Goal: Information Seeking & Learning: Learn about a topic

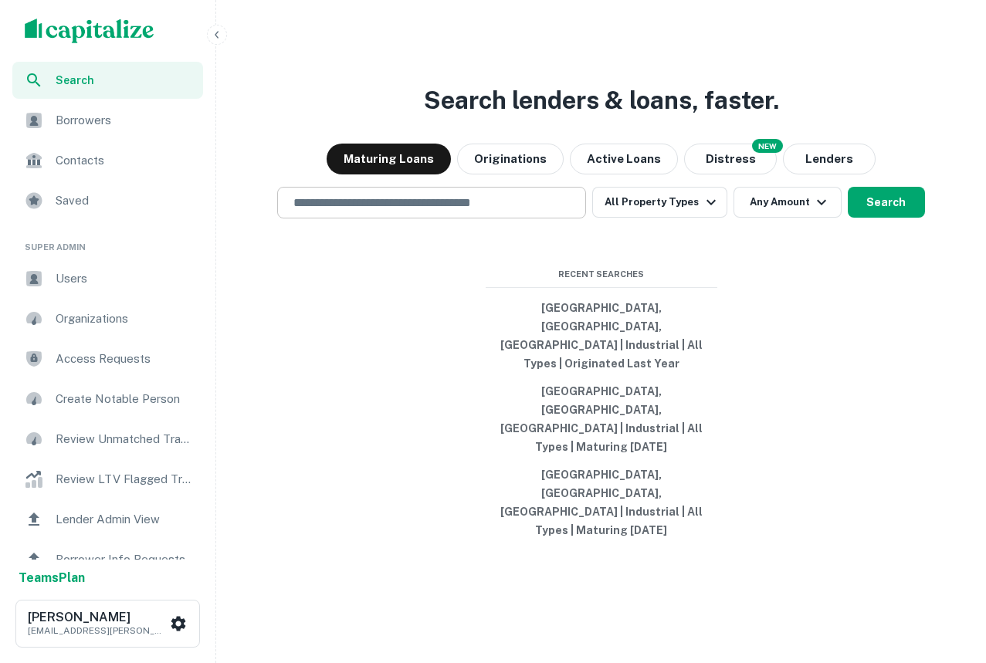
click at [420, 212] on input "text" at bounding box center [431, 203] width 295 height 18
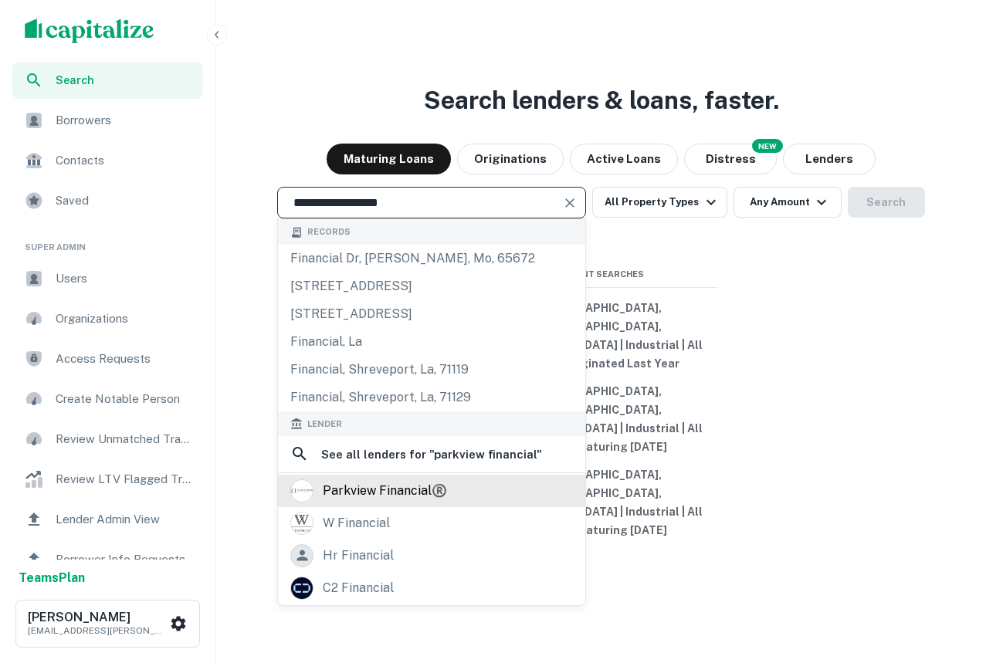
type input "**********"
click at [367, 503] on div "parkview financial®️" at bounding box center [385, 490] width 124 height 23
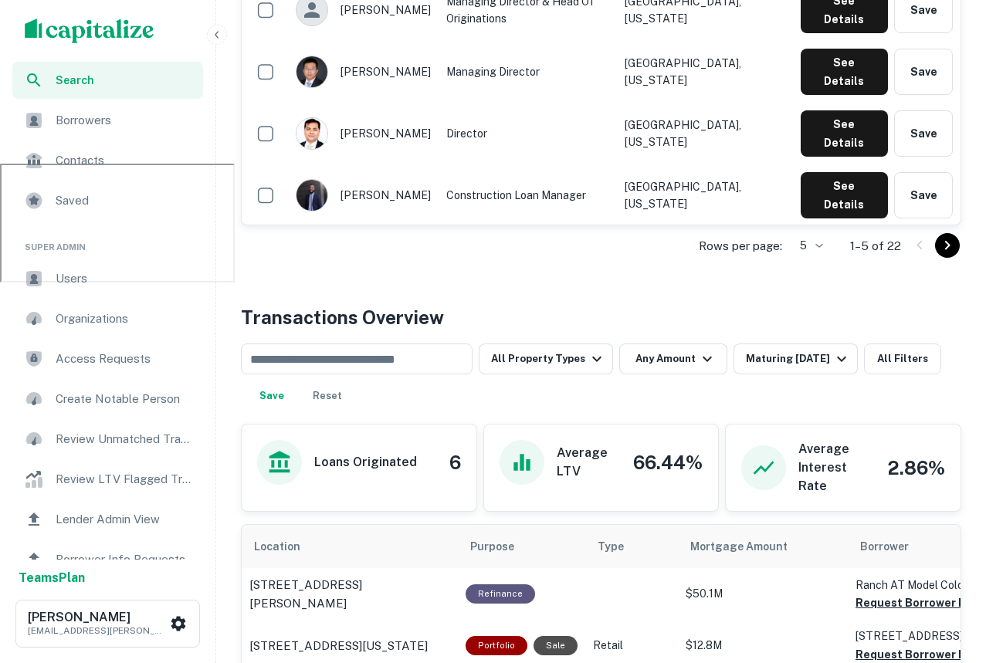
scroll to position [503, 0]
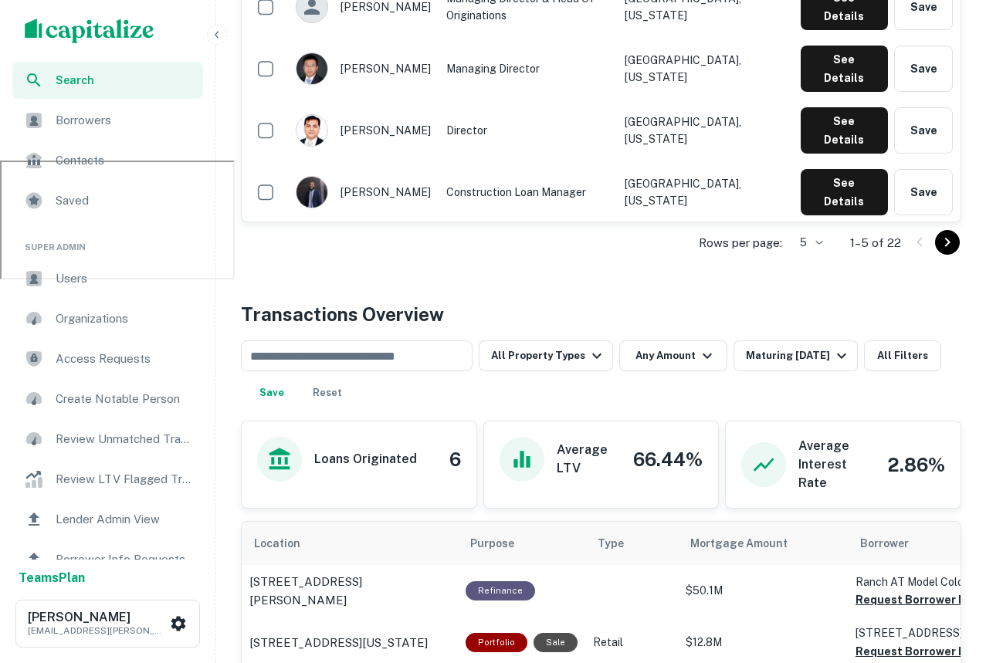
click at [783, 371] on div "​ All Property Types Any Amount Maturing In 1 Year All Filters Save Reset" at bounding box center [601, 375] width 720 height 68
click at [784, 361] on div "Maturing [DATE]" at bounding box center [798, 356] width 105 height 19
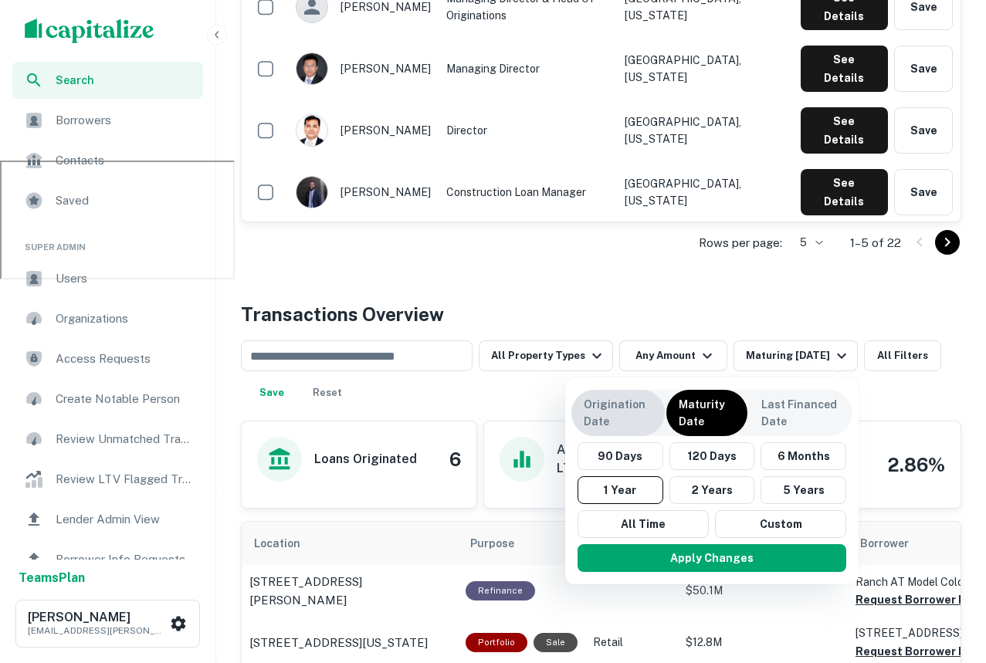
click at [635, 404] on p "Origination Date" at bounding box center [618, 413] width 69 height 34
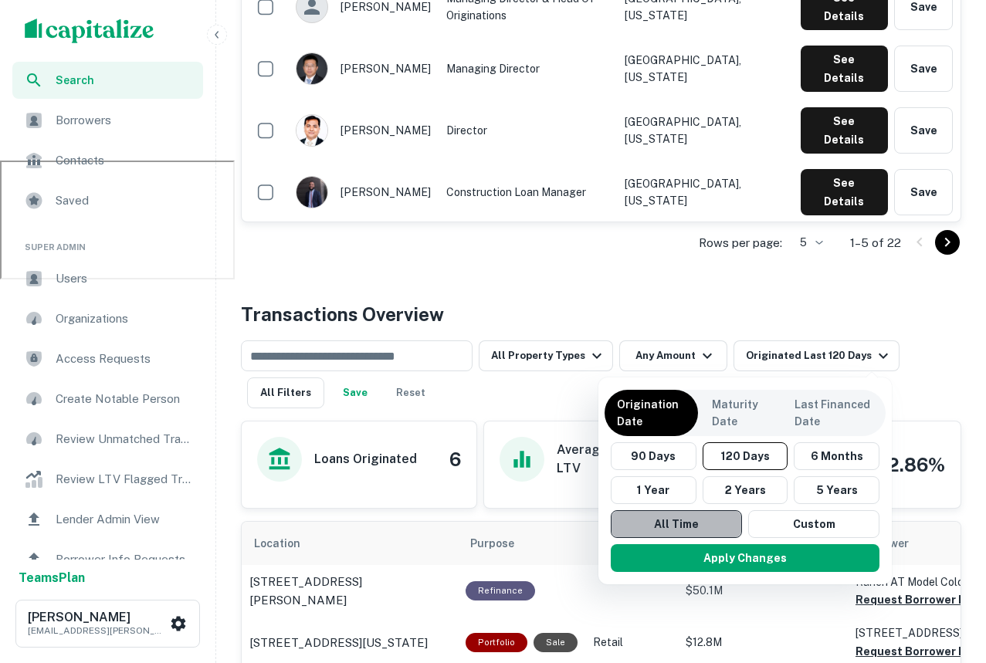
click at [656, 523] on button "All Time" at bounding box center [676, 524] width 131 height 28
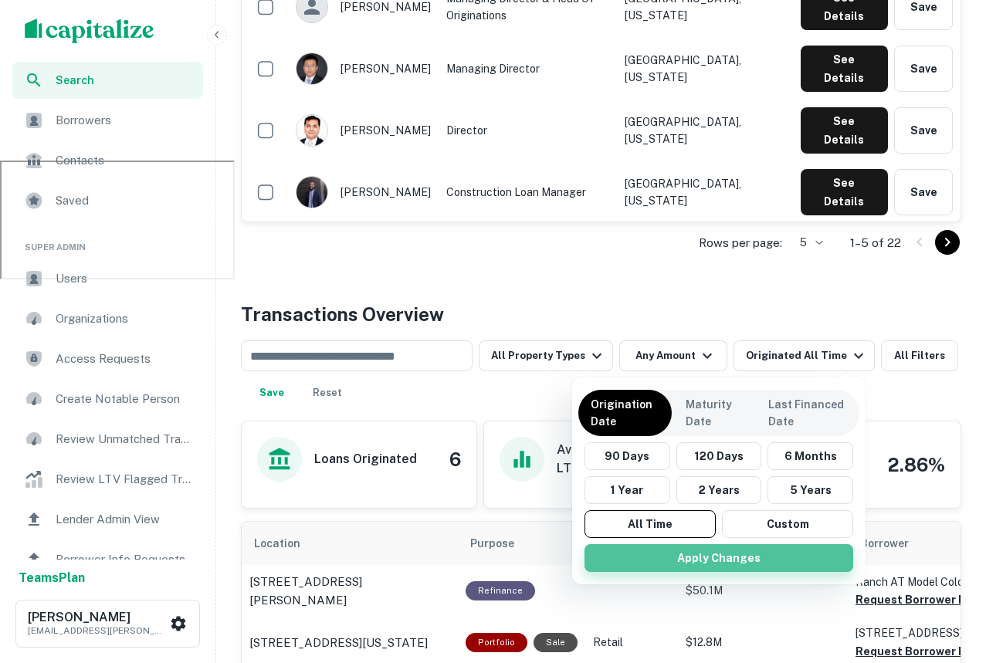
click at [691, 550] on button "Apply Changes" at bounding box center [718, 558] width 269 height 28
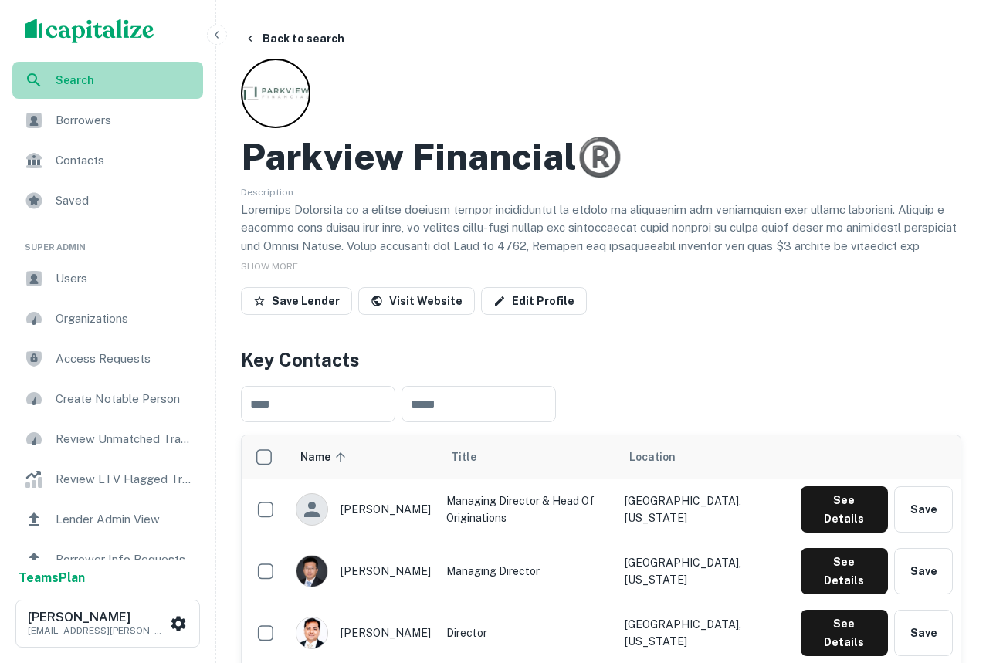
click at [148, 66] on div "Search" at bounding box center [107, 80] width 191 height 37
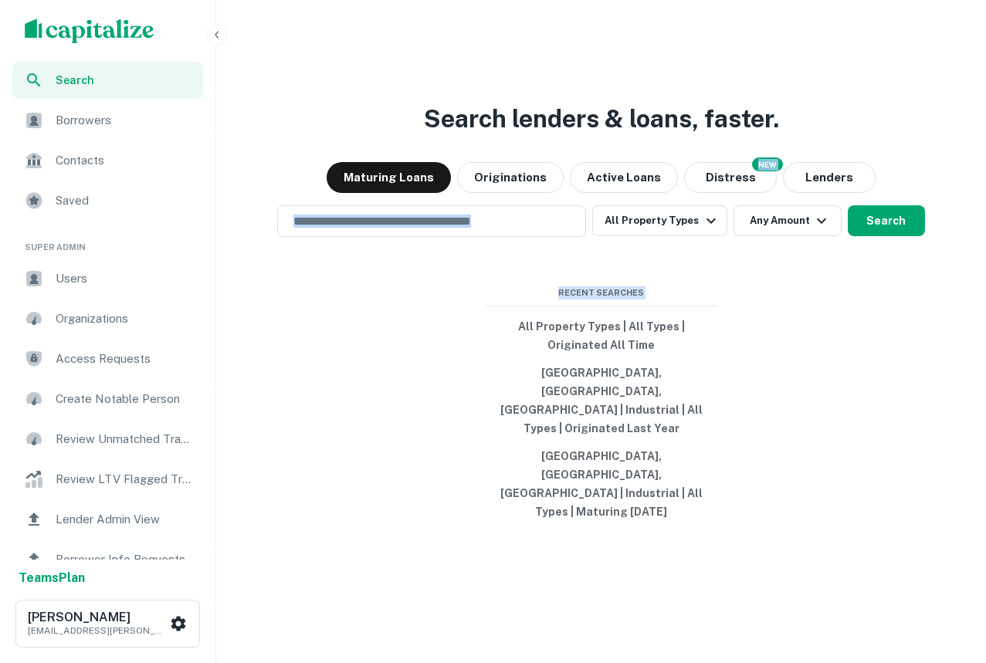
drag, startPoint x: 801, startPoint y: 538, endPoint x: 354, endPoint y: 195, distance: 562.8
click at [354, 195] on div "Search lenders & loans, faster. Maturing Loans Originations Active Loans NEW Di…" at bounding box center [600, 368] width 757 height 663
click at [415, 230] on input "text" at bounding box center [431, 221] width 295 height 18
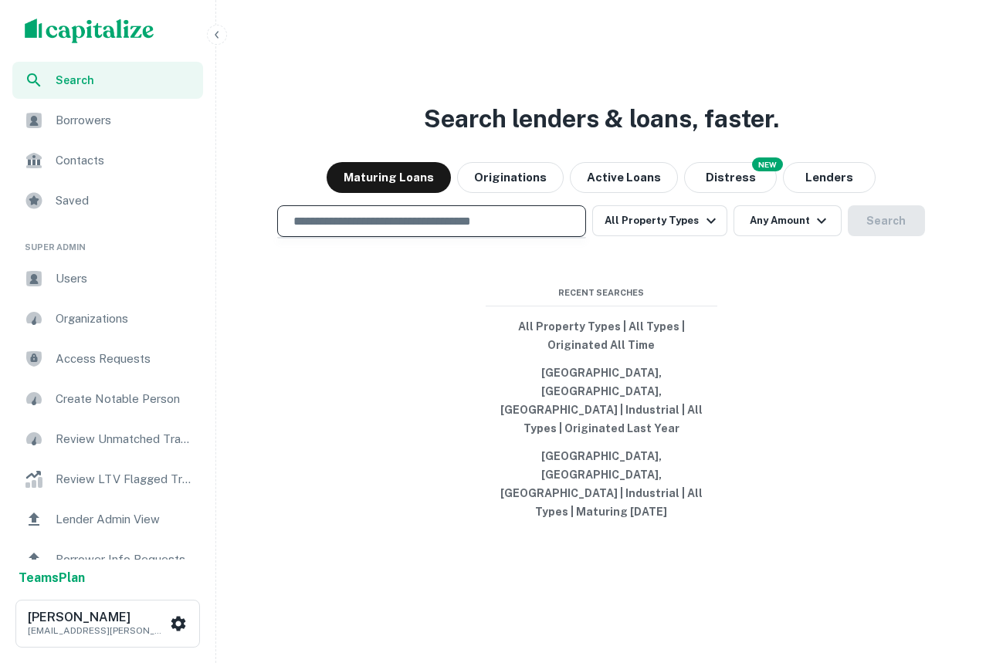
click at [414, 462] on div "Search lenders & loans, faster. Maturing Loans Originations Active Loans NEW Di…" at bounding box center [600, 368] width 757 height 663
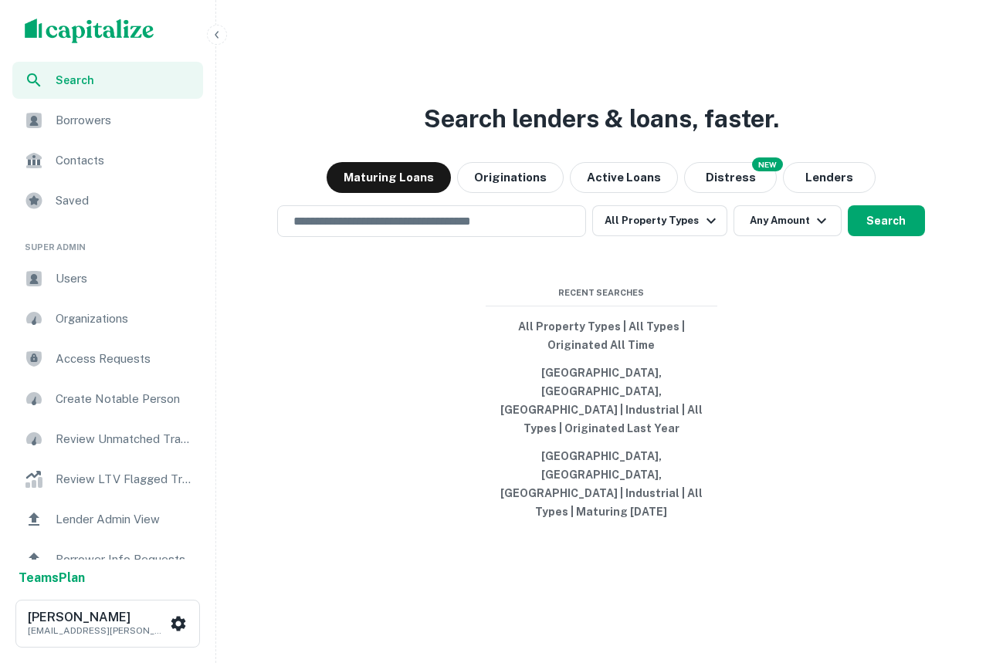
drag, startPoint x: 725, startPoint y: 166, endPoint x: 250, endPoint y: 166, distance: 474.8
click at [250, 166] on div "Search lenders & loans, faster. Maturing Loans Originations Active Loans NEW Di…" at bounding box center [600, 368] width 757 height 663
click at [438, 120] on div "Search lenders & loans, faster. Maturing Loans Originations Active Loans NEW Di…" at bounding box center [600, 368] width 757 height 663
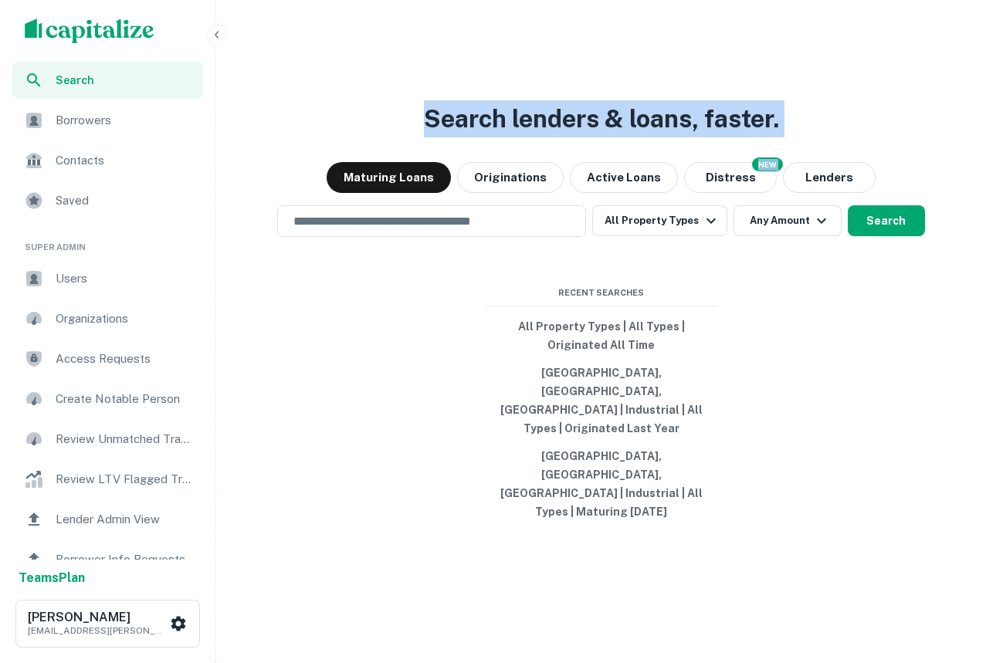
drag, startPoint x: 429, startPoint y: 144, endPoint x: 1201, endPoint y: 222, distance: 775.3
click at [985, 222] on html "Search Borrowers Contacts Saved Super Admin Users Organizations Access Requests…" at bounding box center [493, 331] width 986 height 663
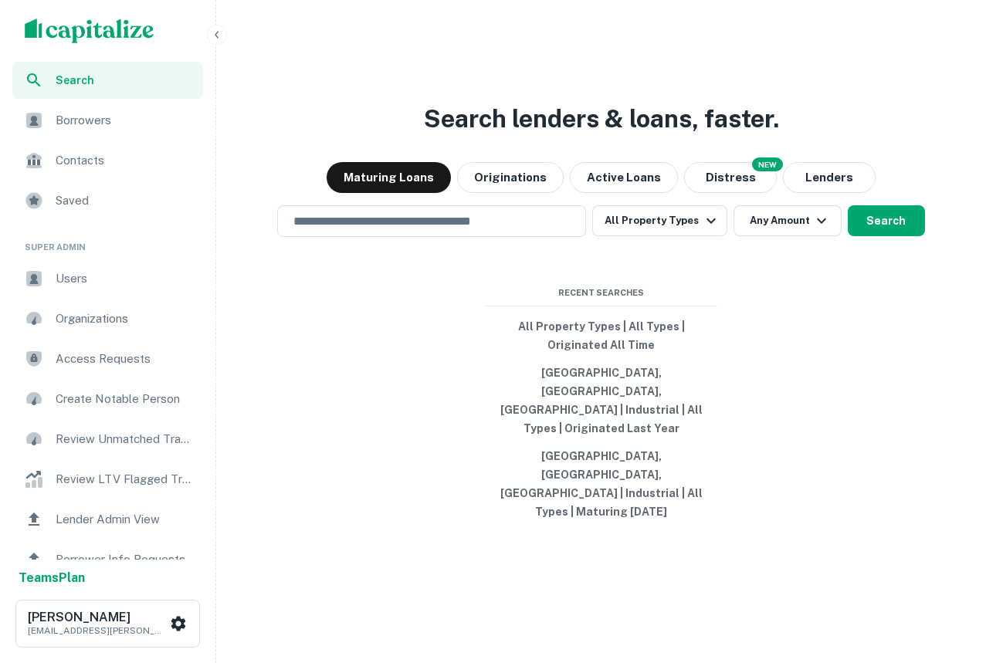
click at [904, 114] on div "Search lenders & loans, faster. Maturing Loans Originations Active Loans NEW Di…" at bounding box center [600, 368] width 757 height 663
drag, startPoint x: 667, startPoint y: 477, endPoint x: 517, endPoint y: 354, distance: 194.2
click at [517, 354] on div "Search lenders & loans, faster. Maturing Loans Originations Active Loans NEW Di…" at bounding box center [600, 368] width 757 height 663
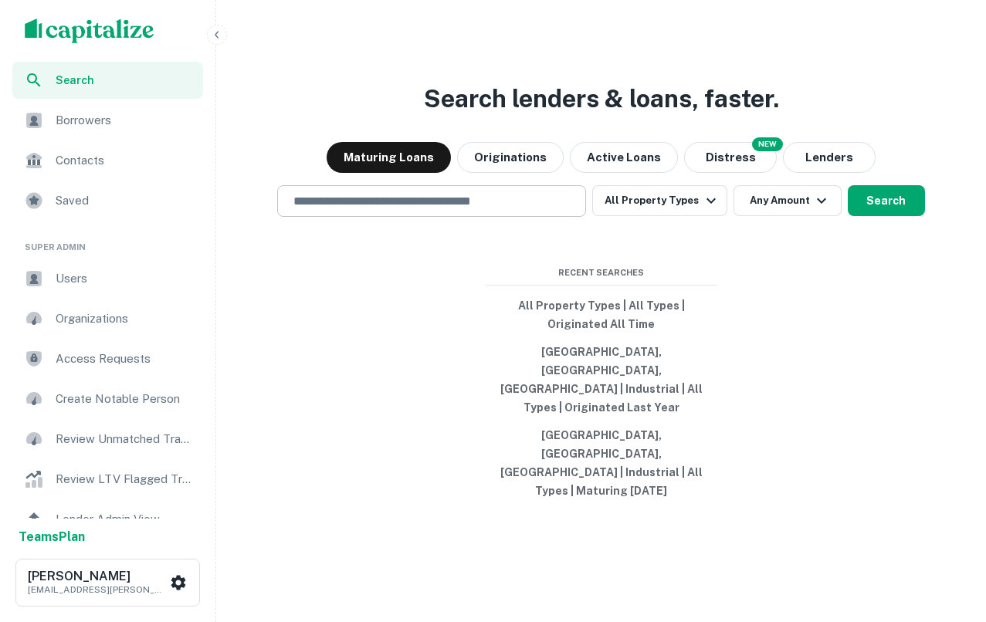
click at [401, 217] on div "​" at bounding box center [431, 201] width 309 height 32
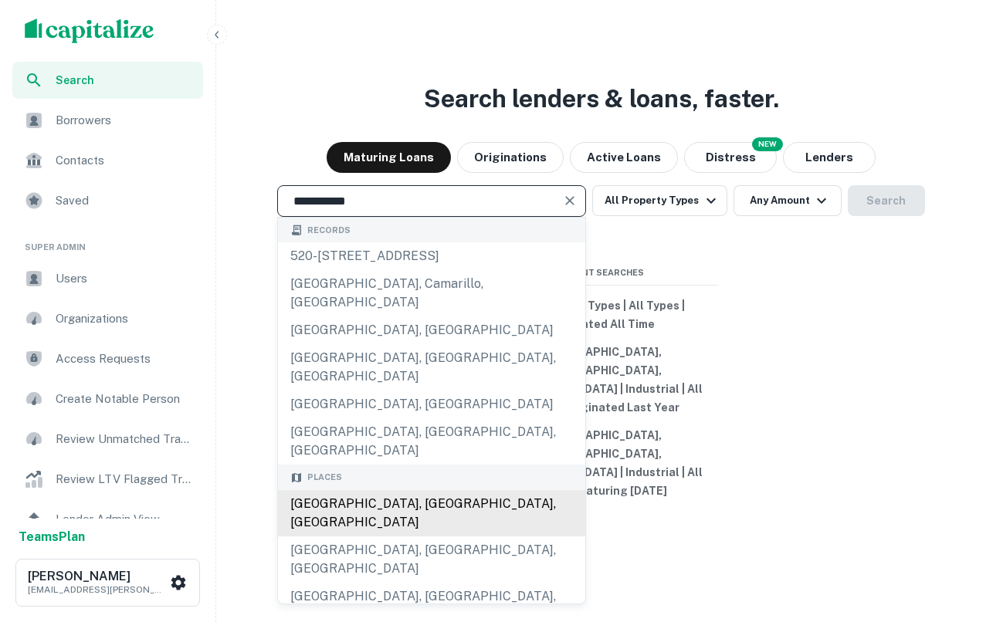
click at [374, 490] on div "[GEOGRAPHIC_DATA], [GEOGRAPHIC_DATA], [GEOGRAPHIC_DATA]" at bounding box center [431, 513] width 307 height 46
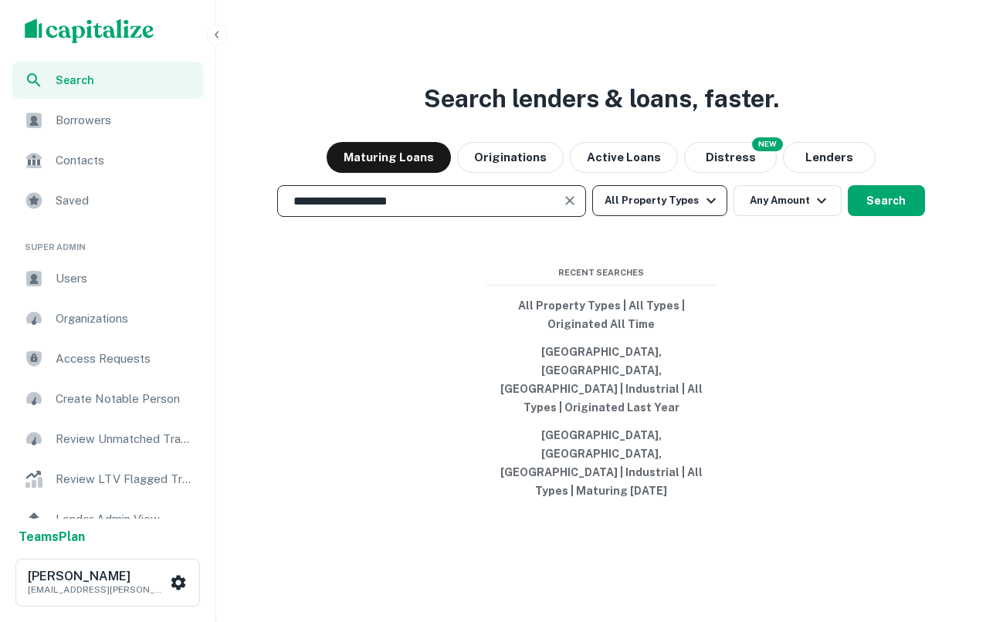
type input "**********"
click at [630, 216] on button "All Property Types" at bounding box center [659, 200] width 134 height 31
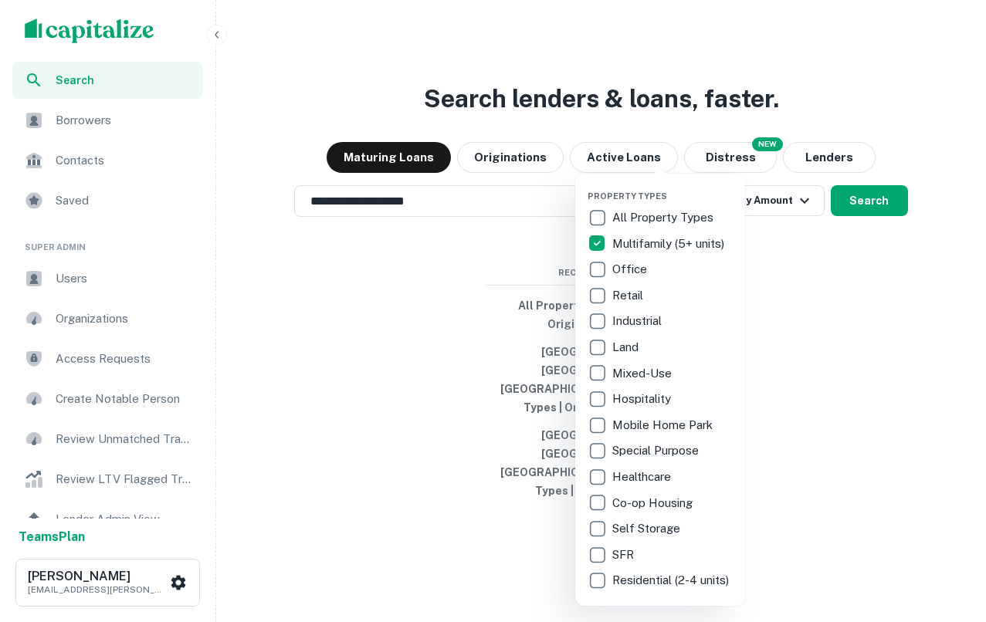
click at [833, 308] on div at bounding box center [493, 311] width 986 height 622
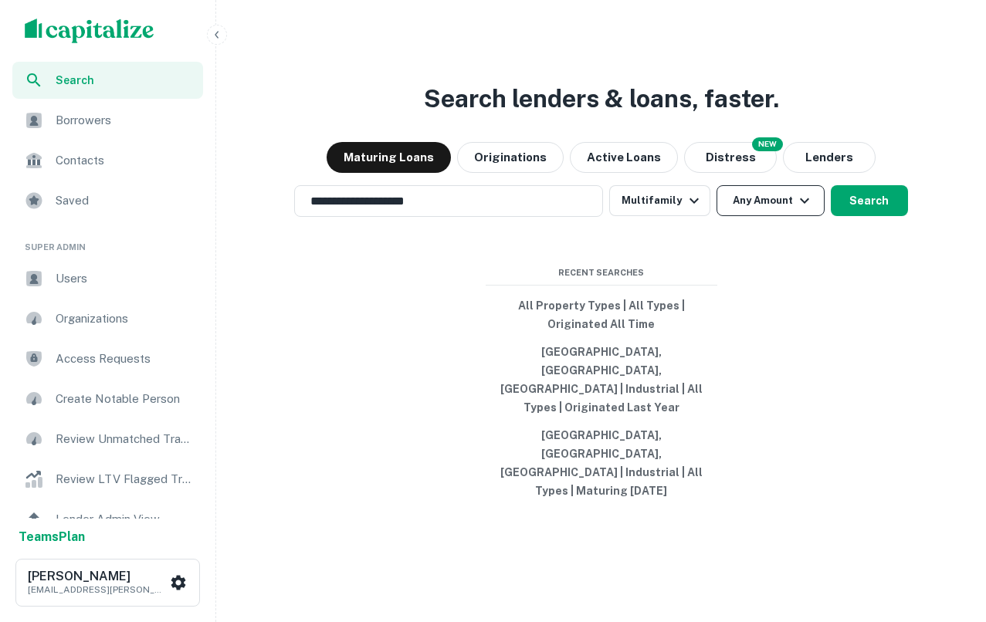
click at [762, 216] on button "Any Amount" at bounding box center [771, 200] width 108 height 31
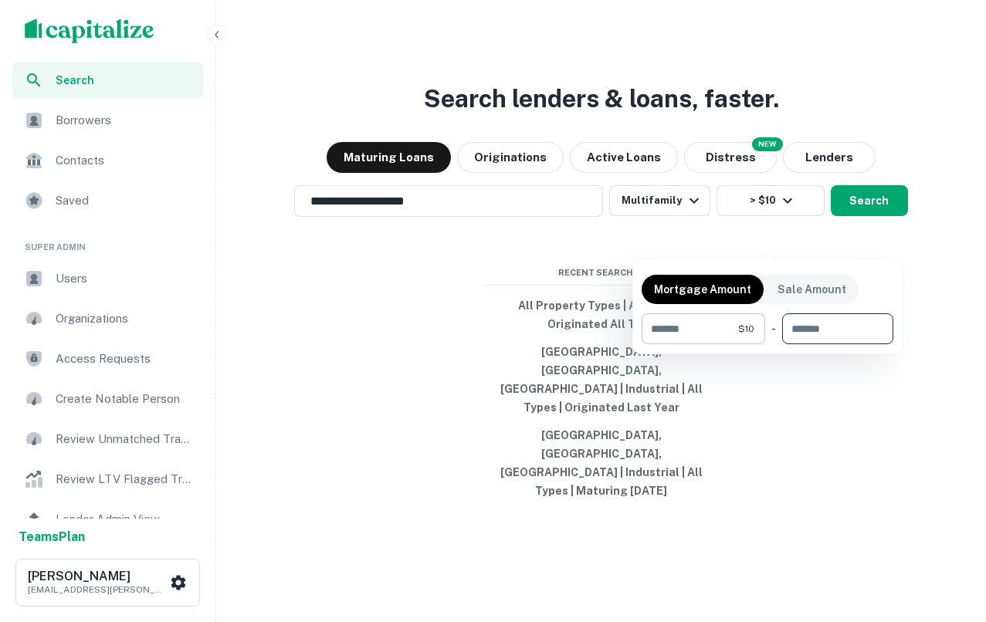
click at [678, 330] on input "**" at bounding box center [690, 328] width 97 height 31
type input "********"
click at [867, 239] on div at bounding box center [493, 311] width 986 height 622
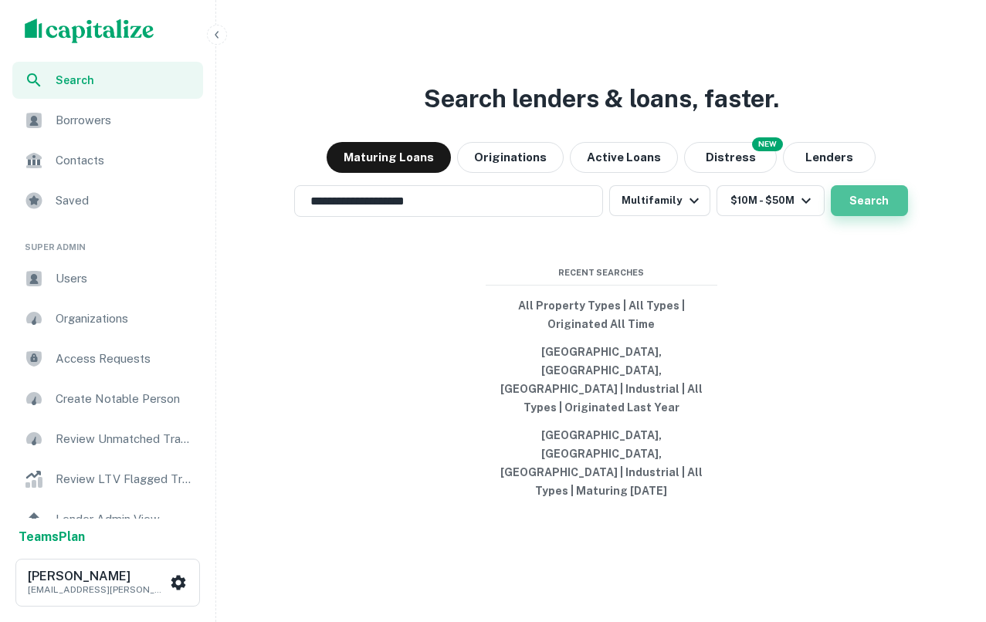
click at [869, 216] on button "Search" at bounding box center [869, 200] width 77 height 31
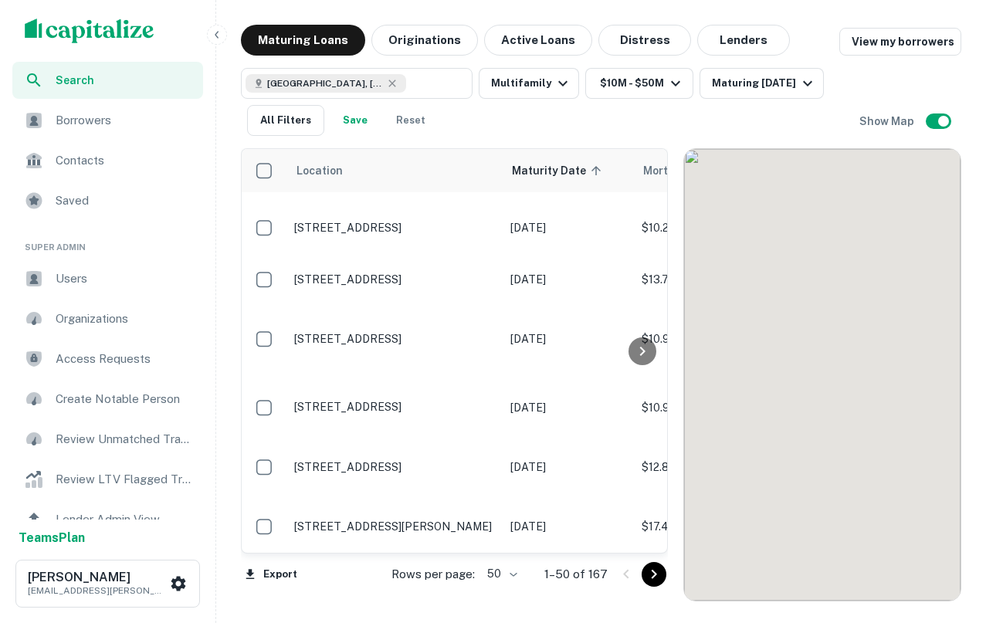
scroll to position [395, 0]
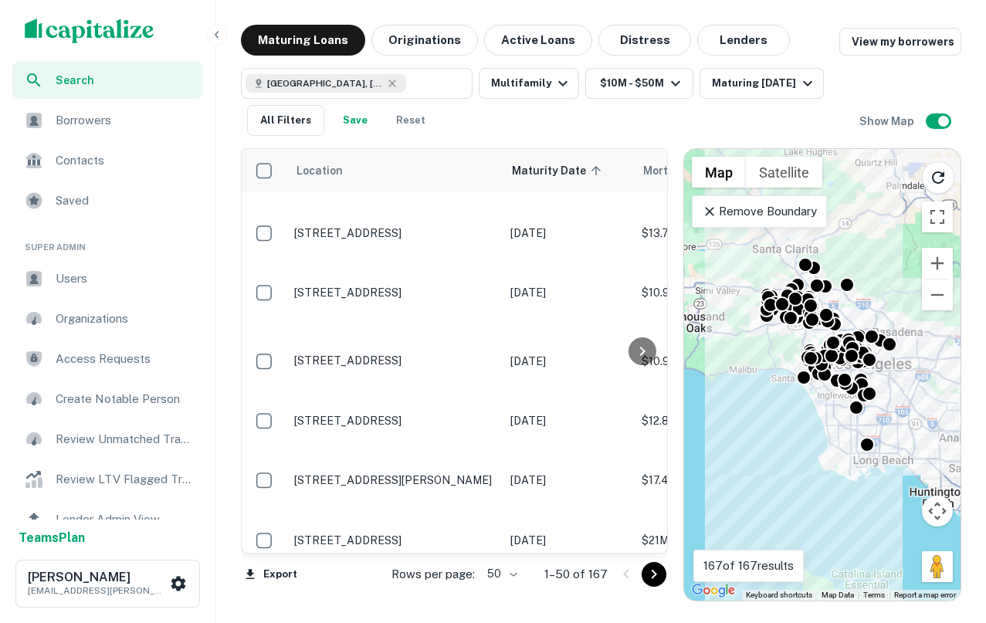
click at [750, 213] on p "Remove Boundary" at bounding box center [759, 211] width 115 height 19
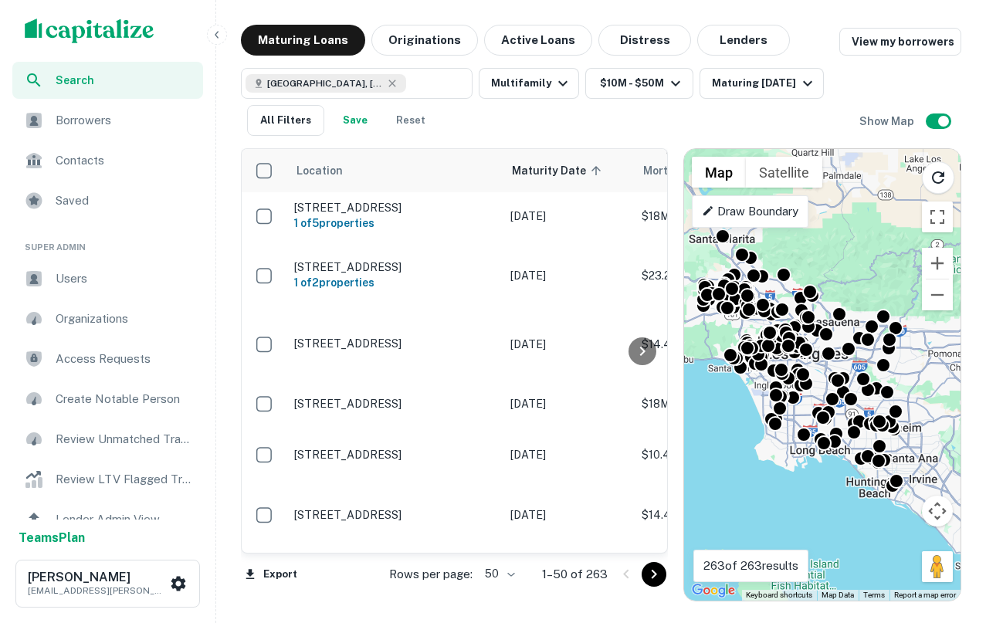
drag, startPoint x: 854, startPoint y: 229, endPoint x: 782, endPoint y: 215, distance: 73.1
click at [782, 215] on div "To activate drag with keyboard, press Alt + Enter. Once in keyboard drag state,…" at bounding box center [822, 375] width 276 height 452
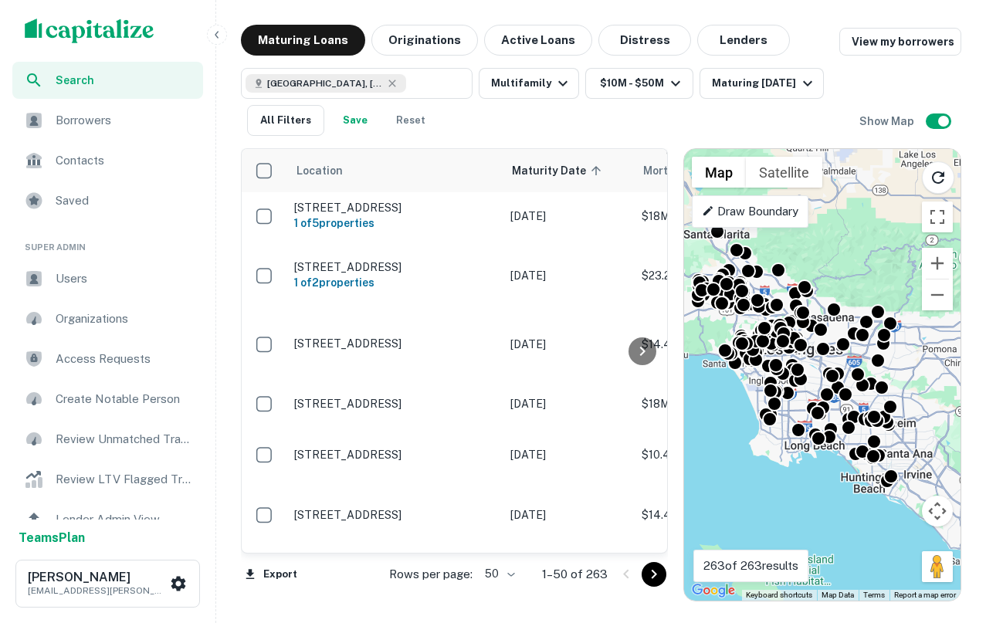
click at [903, 454] on div "To activate drag with keyboard, press Alt + Enter. Once in keyboard drag state,…" at bounding box center [822, 375] width 276 height 452
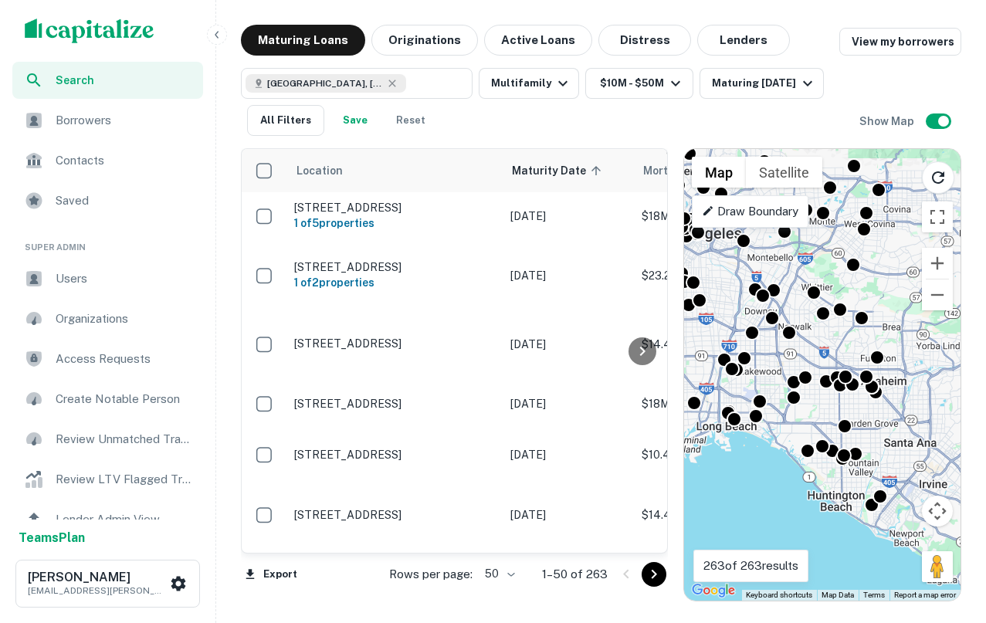
drag, startPoint x: 903, startPoint y: 452, endPoint x: 898, endPoint y: 438, distance: 15.4
click at [898, 438] on div "To activate drag with keyboard, press Alt + Enter. Once in keyboard drag state,…" at bounding box center [822, 375] width 276 height 452
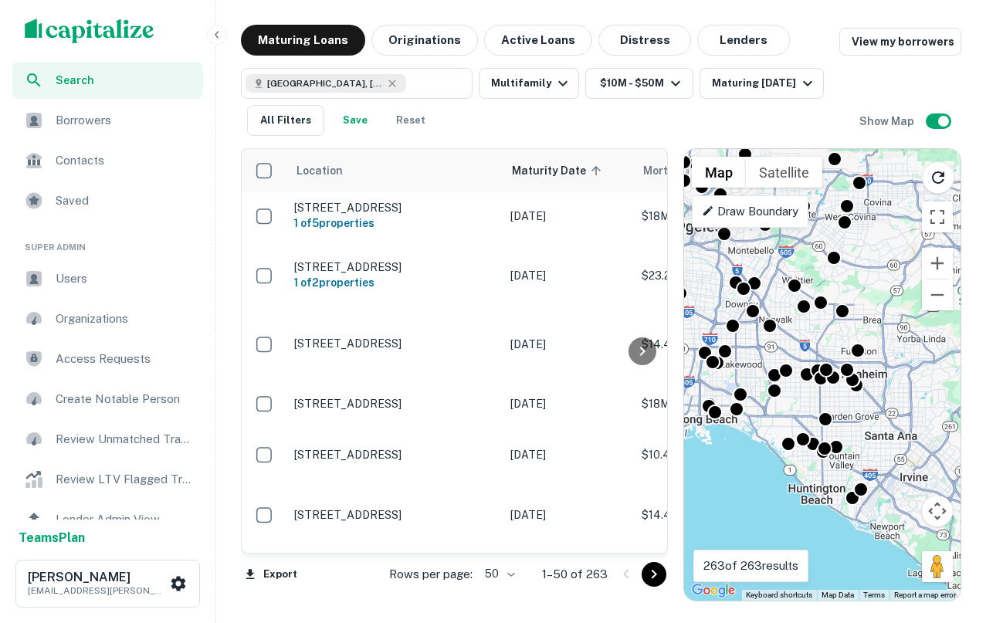
drag, startPoint x: 825, startPoint y: 501, endPoint x: 807, endPoint y: 497, distance: 18.9
click at [807, 497] on div "To activate drag with keyboard, press Alt + Enter. Once in keyboard drag state,…" at bounding box center [822, 375] width 276 height 452
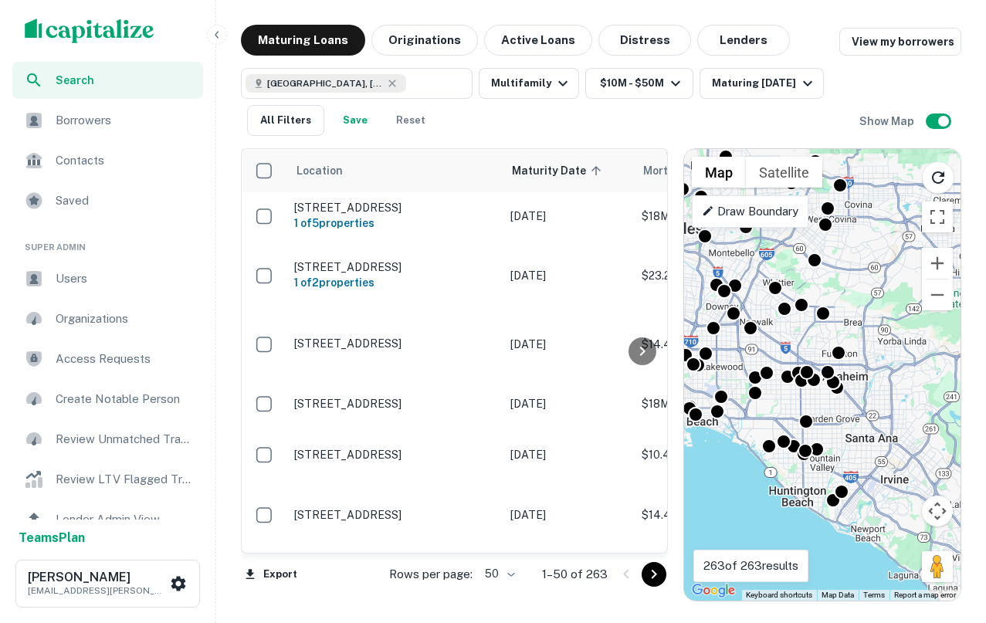
drag, startPoint x: 866, startPoint y: 402, endPoint x: 851, endPoint y: 408, distance: 16.4
click at [851, 408] on div "To activate drag with keyboard, press Alt + Enter. Once in keyboard drag state,…" at bounding box center [822, 375] width 276 height 452
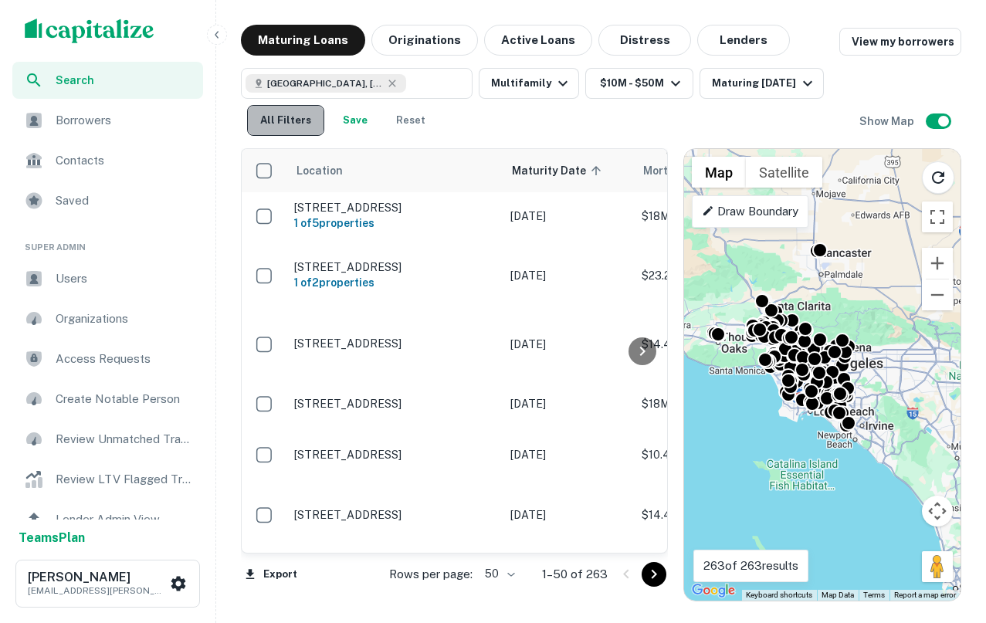
click at [298, 124] on button "All Filters" at bounding box center [285, 120] width 77 height 31
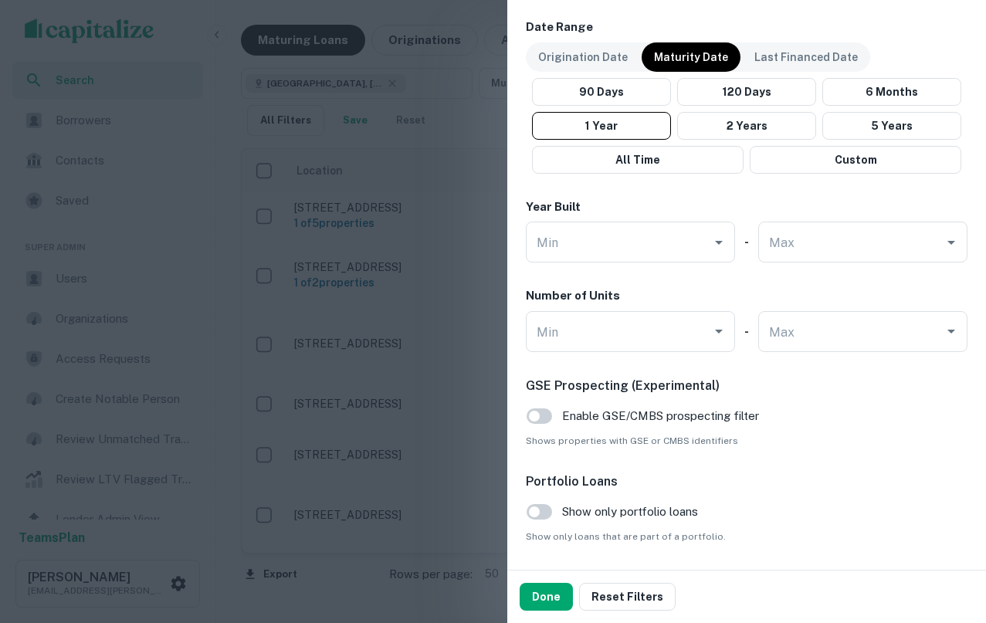
scroll to position [1081, 0]
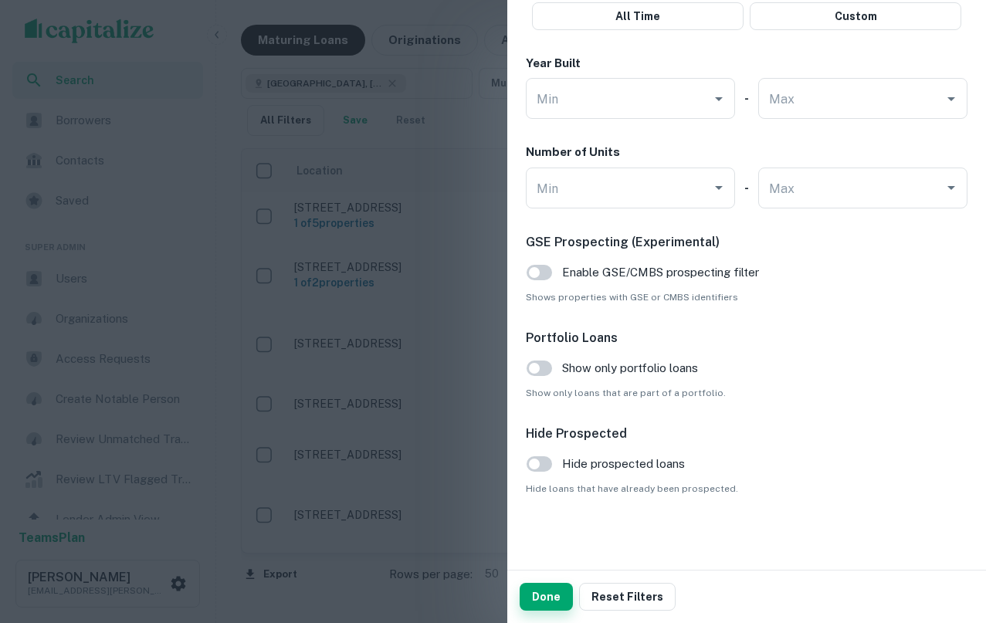
click at [537, 598] on button "Done" at bounding box center [546, 597] width 53 height 28
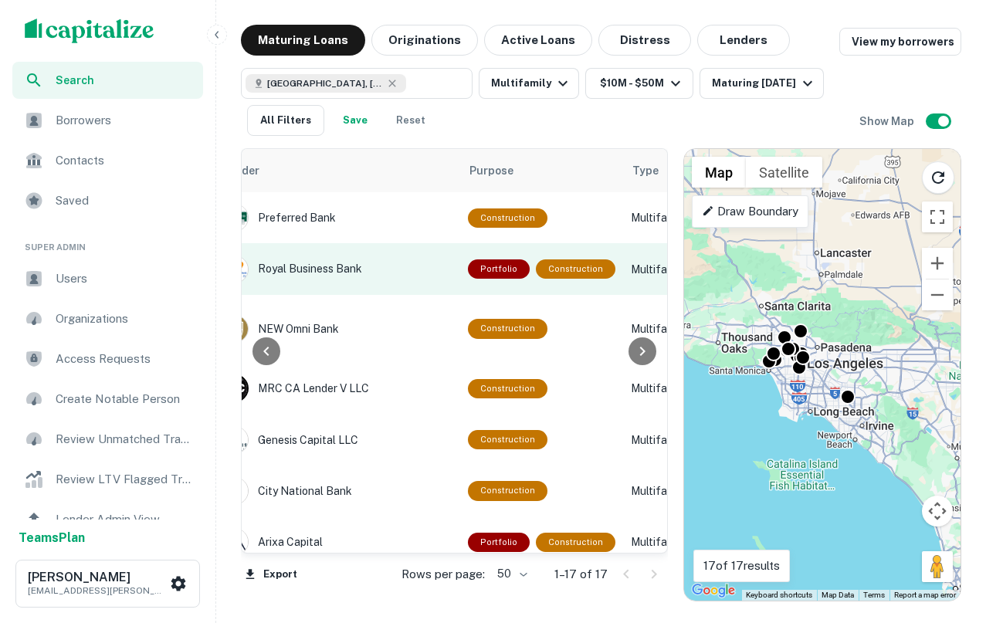
scroll to position [0, 797]
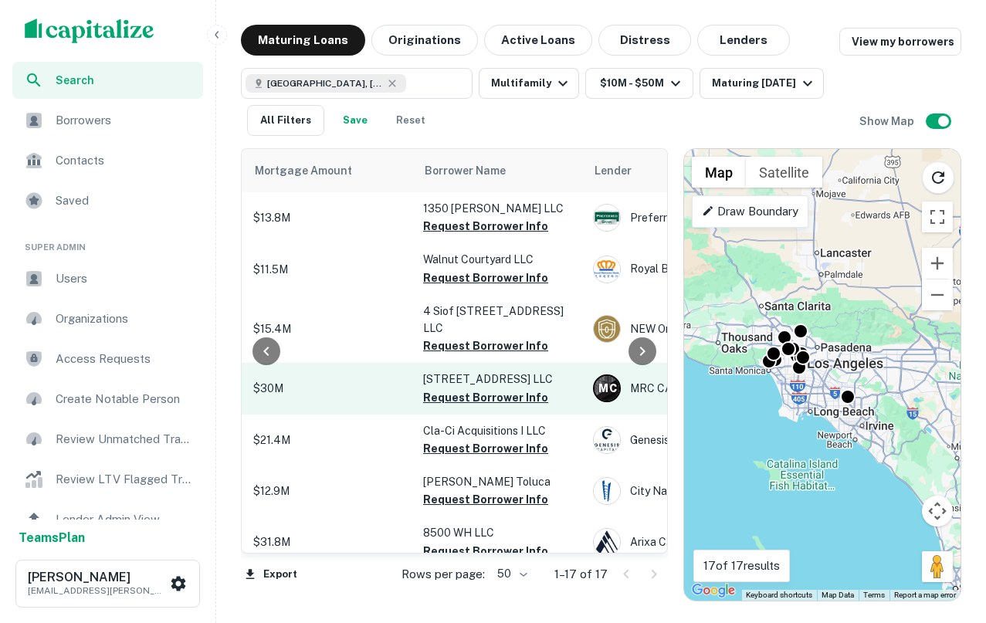
scroll to position [0, 448]
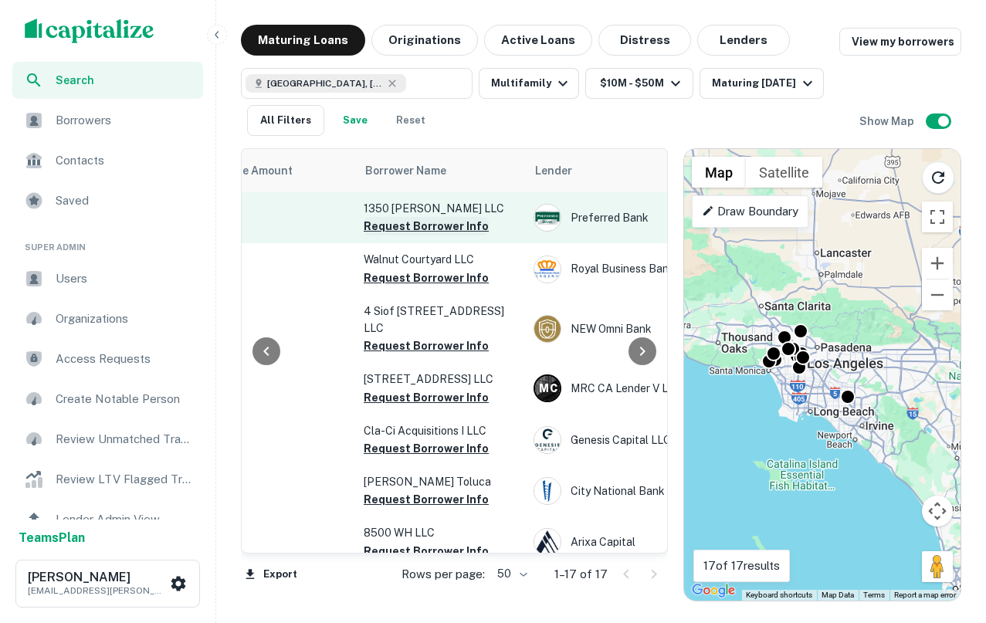
click at [440, 229] on button "Request Borrower Info" at bounding box center [426, 226] width 125 height 19
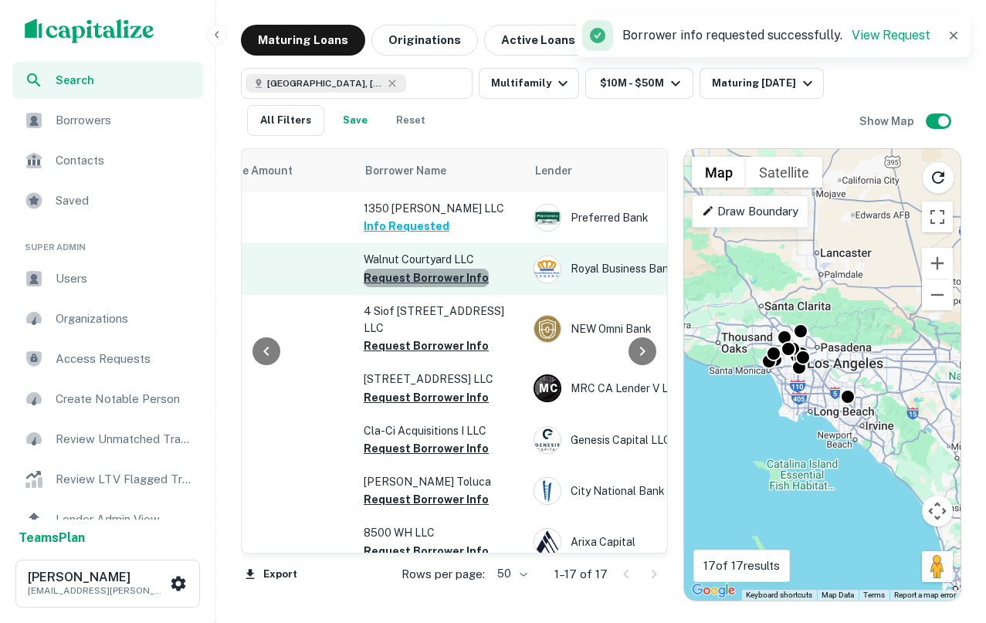
click at [439, 280] on button "Request Borrower Info" at bounding box center [426, 278] width 125 height 19
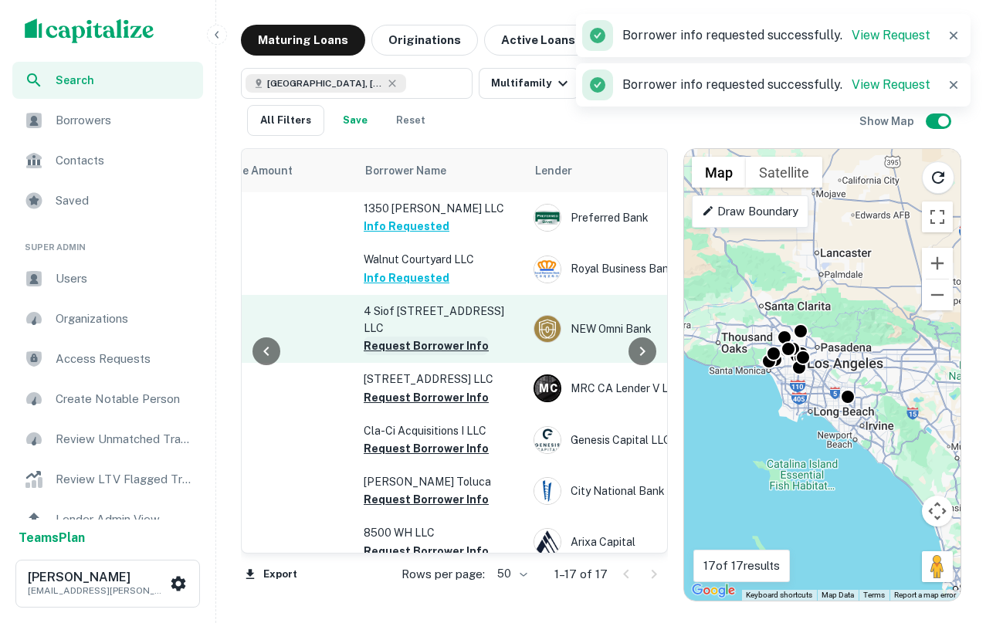
click at [424, 337] on button "Request Borrower Info" at bounding box center [426, 346] width 125 height 19
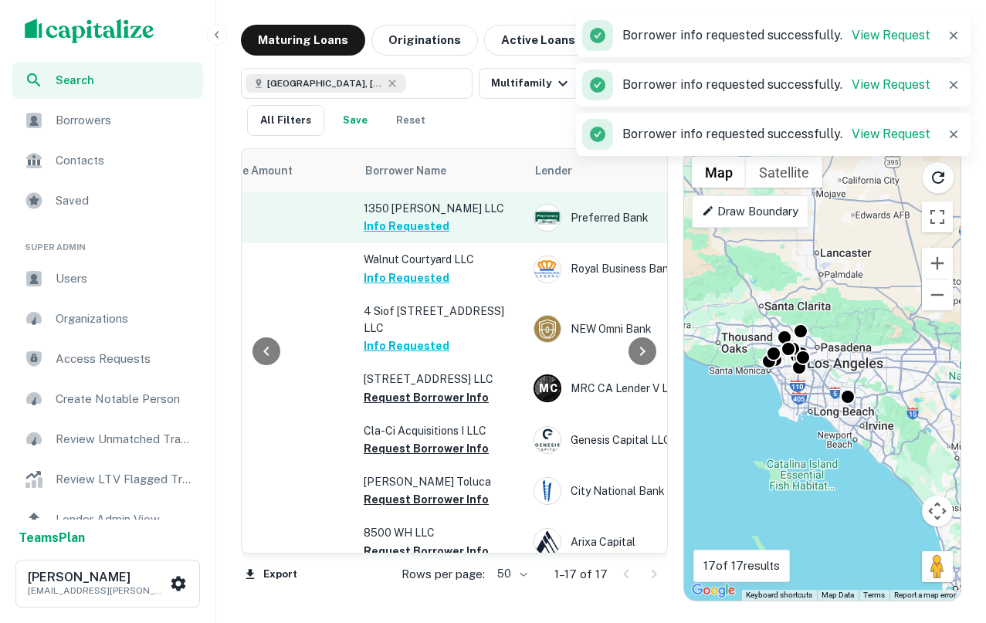
scroll to position [0, 0]
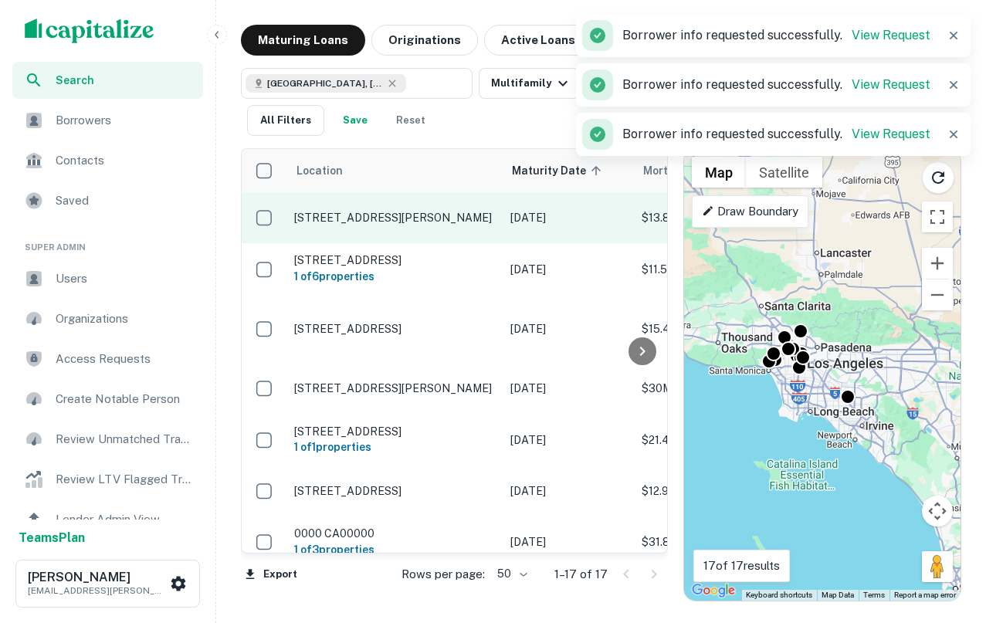
click at [341, 211] on p "1344 N Gardner St Los Angeles, CA90046" at bounding box center [394, 218] width 201 height 14
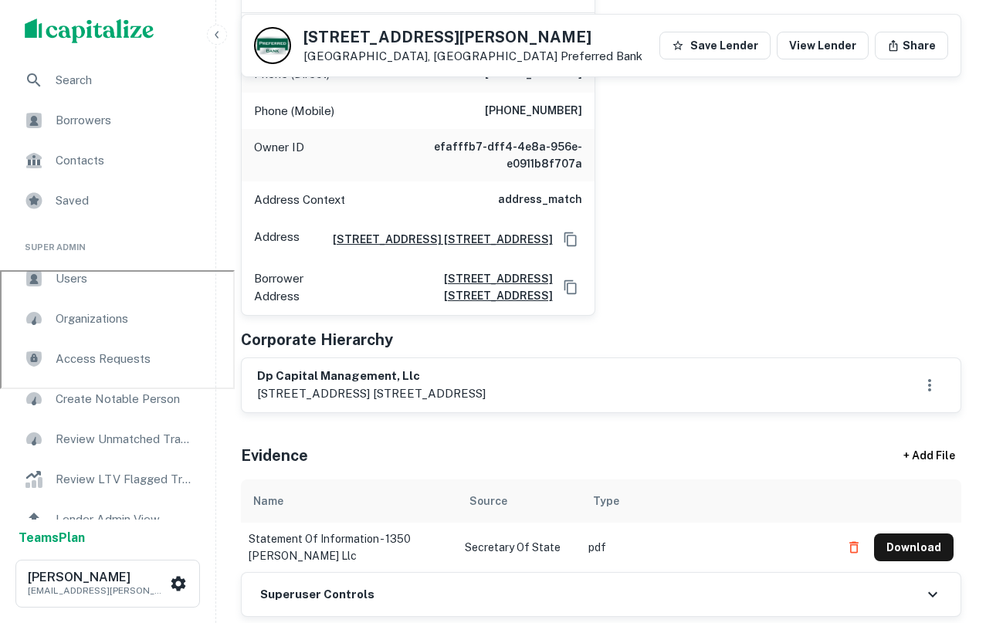
scroll to position [344, 0]
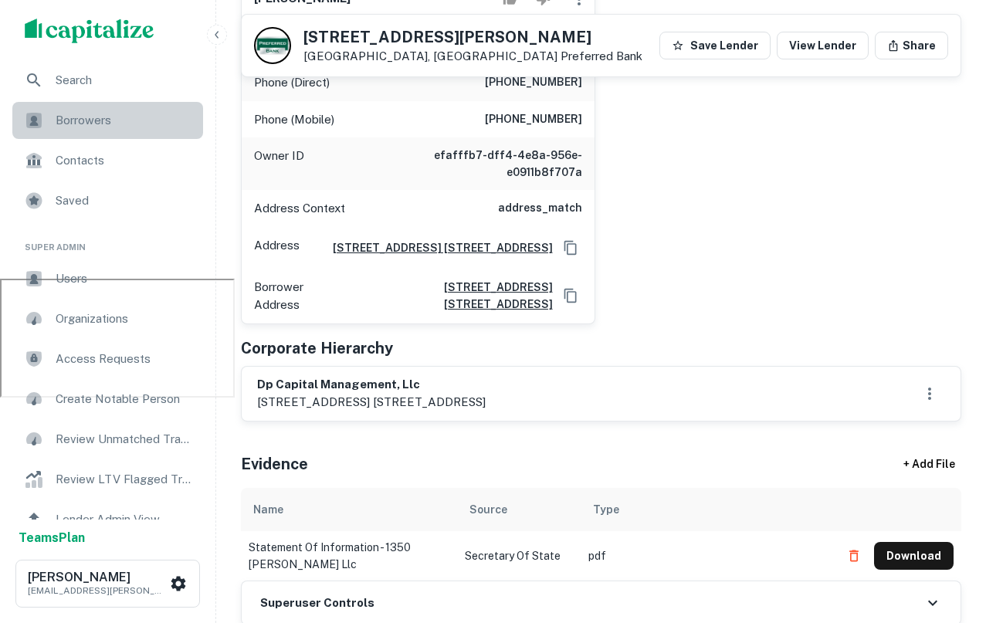
click at [164, 120] on span "Borrowers" at bounding box center [125, 120] width 138 height 19
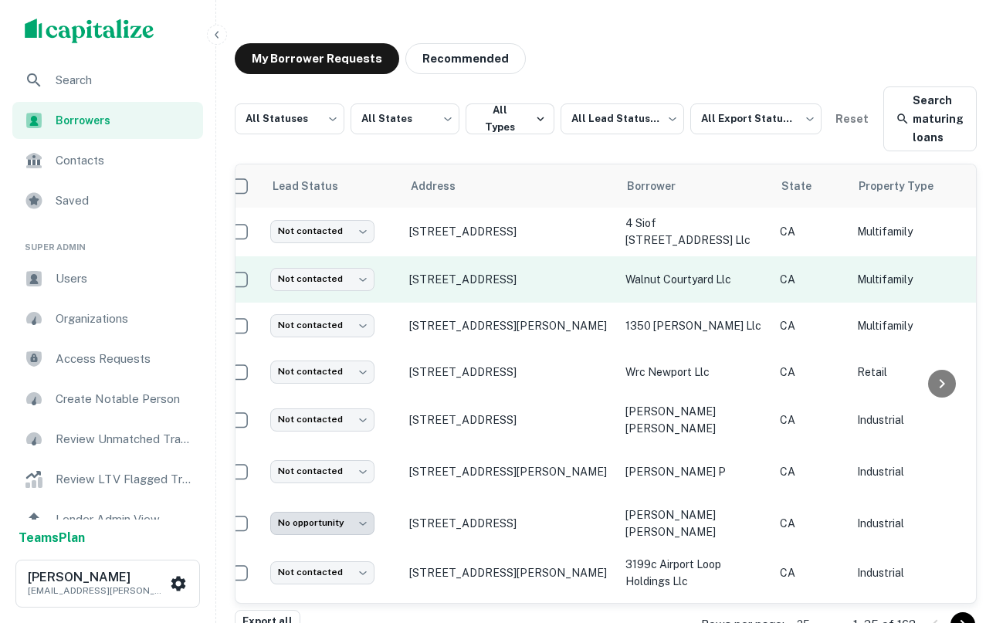
scroll to position [1, 0]
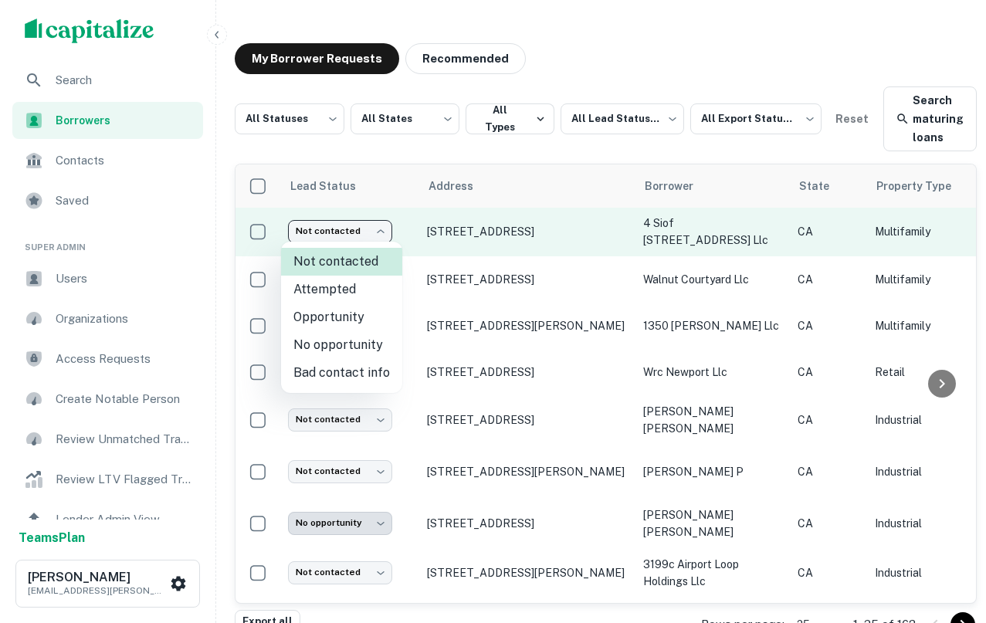
click at [368, 226] on body "Search Borrowers Contacts Saved Super Admin Users Organizations Access Requests…" at bounding box center [493, 311] width 986 height 623
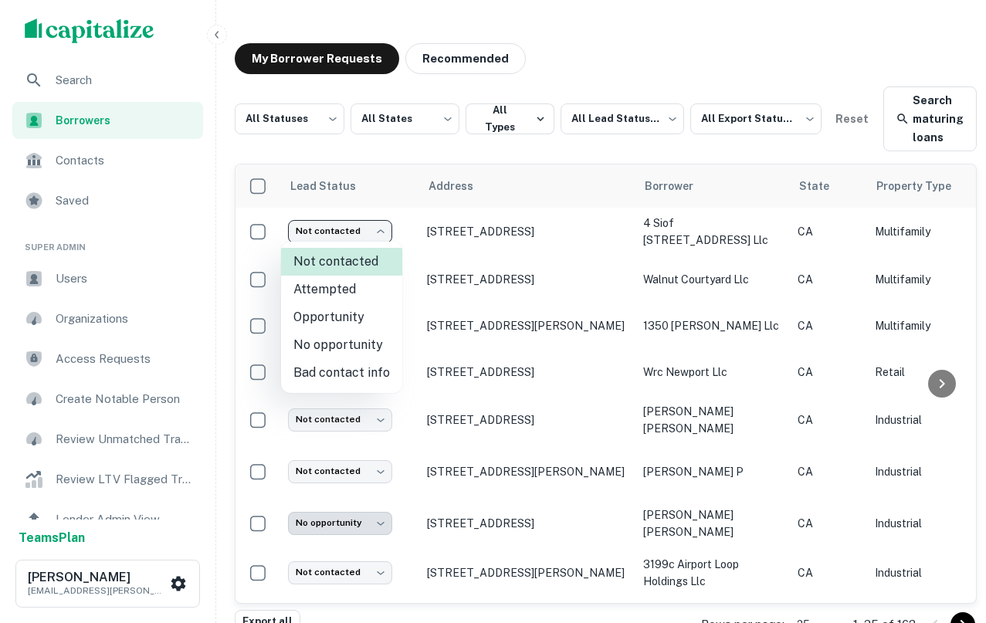
click at [462, 267] on div at bounding box center [493, 311] width 986 height 623
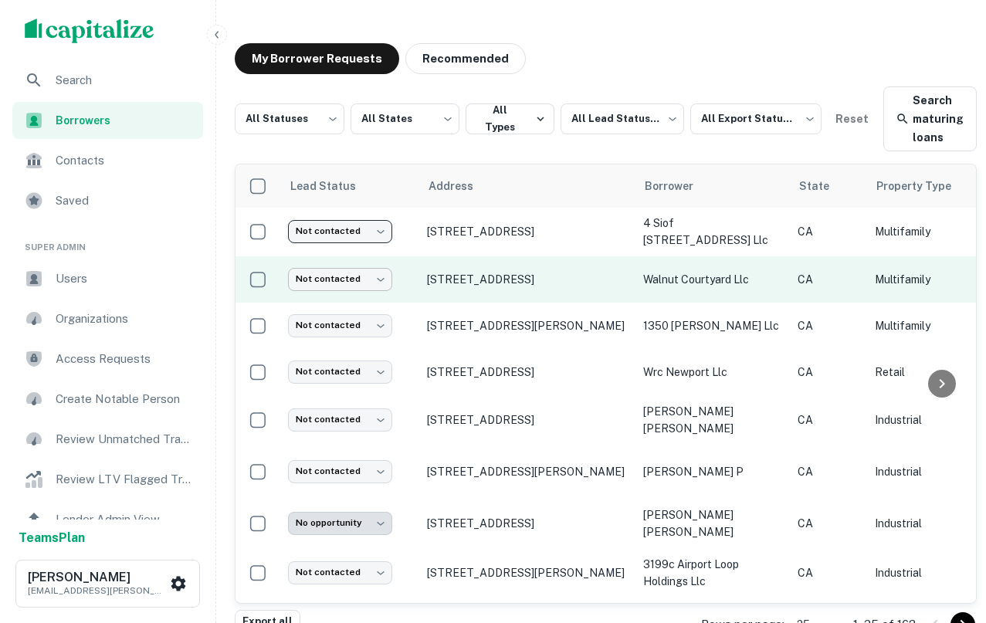
click at [348, 278] on body "Search Borrowers Contacts Saved Super Admin Users Organizations Access Requests…" at bounding box center [493, 311] width 986 height 623
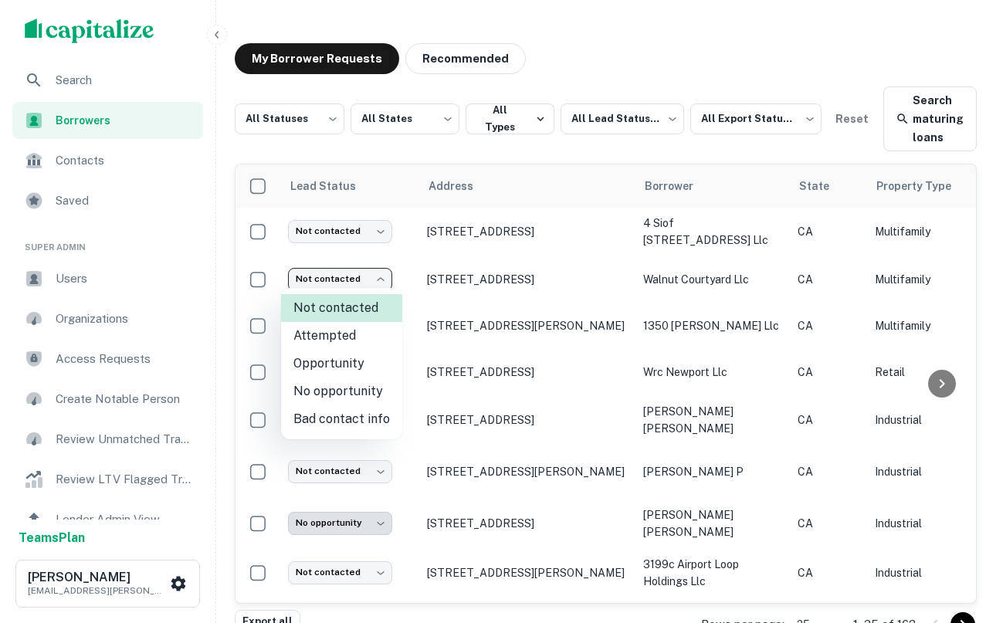
click at [119, 76] on div at bounding box center [493, 311] width 986 height 623
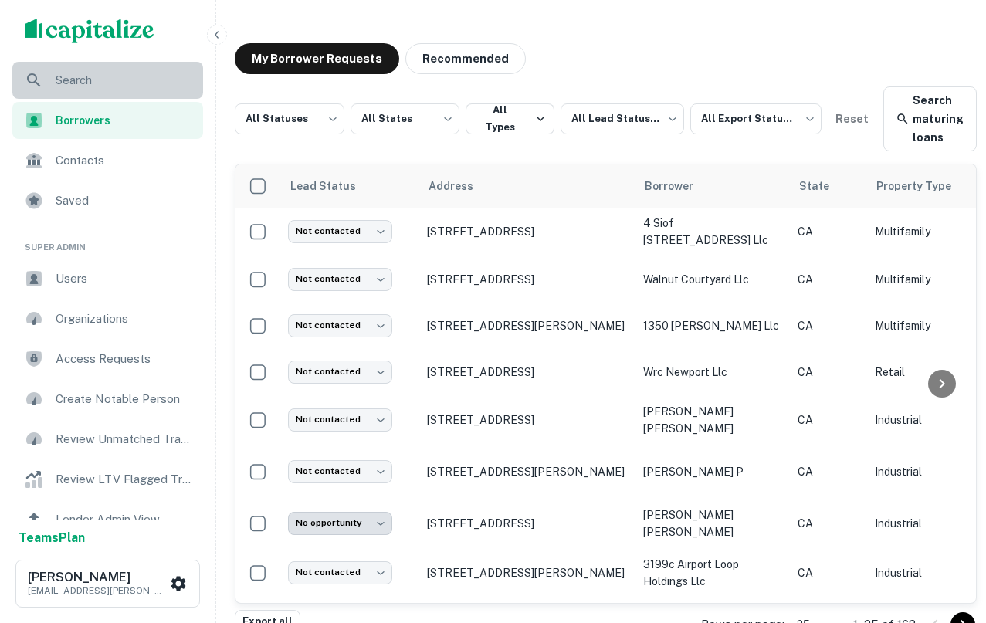
click at [114, 78] on span "Search" at bounding box center [125, 80] width 138 height 19
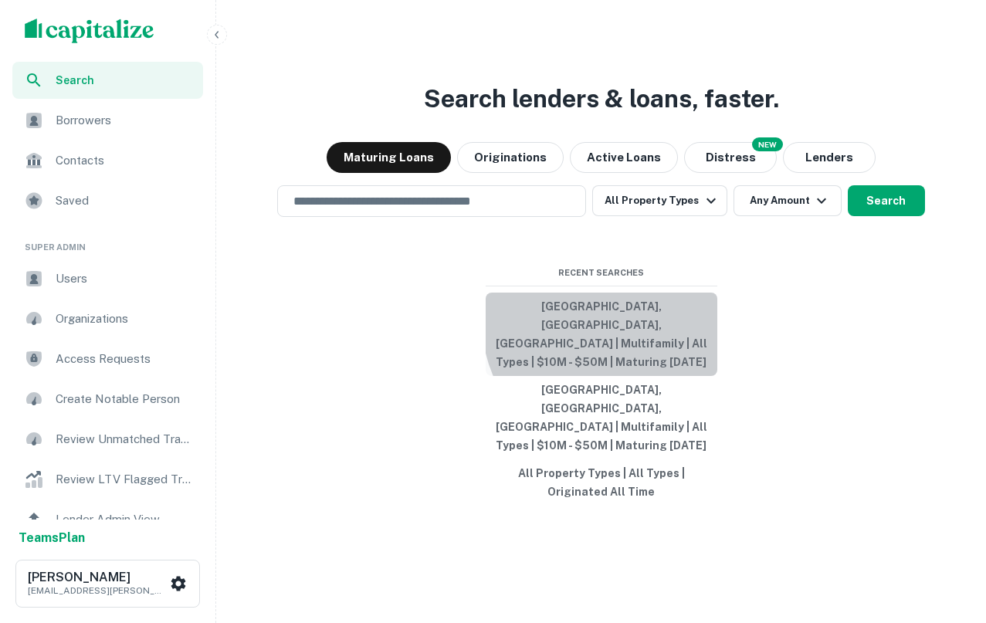
click at [625, 357] on button "[GEOGRAPHIC_DATA], [GEOGRAPHIC_DATA], [GEOGRAPHIC_DATA] | Multifamily | All Typ…" at bounding box center [602, 334] width 232 height 83
type input "**********"
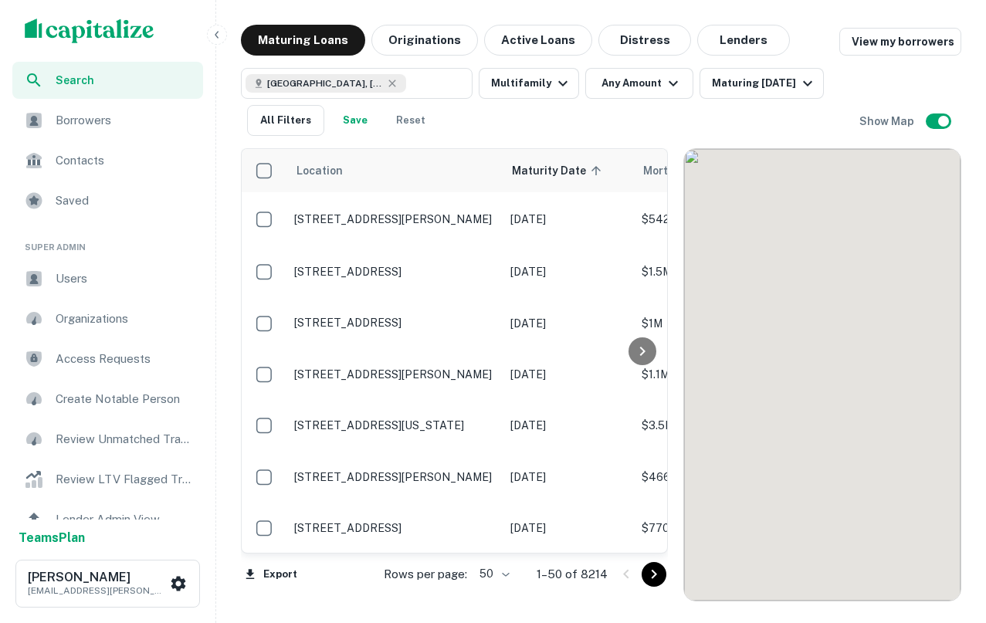
scroll to position [1, 0]
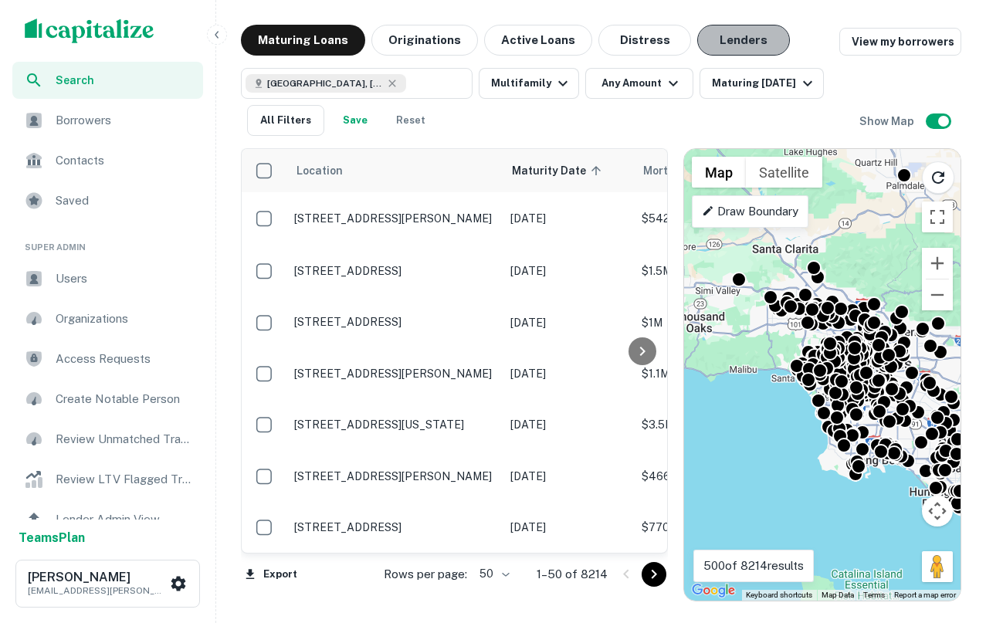
click at [712, 29] on button "Lenders" at bounding box center [743, 40] width 93 height 31
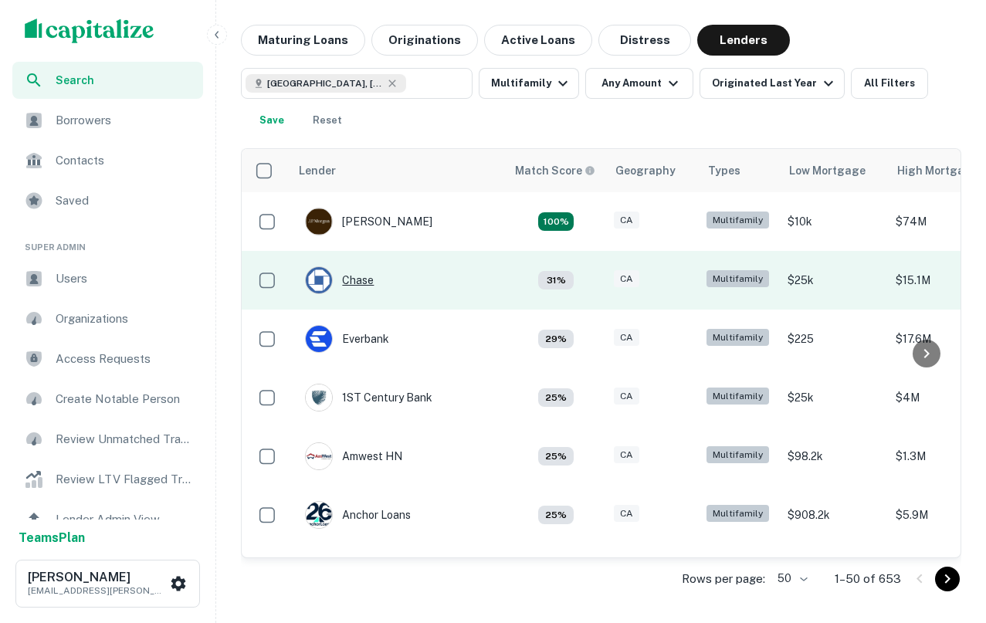
click at [354, 273] on div "Chase" at bounding box center [339, 280] width 69 height 28
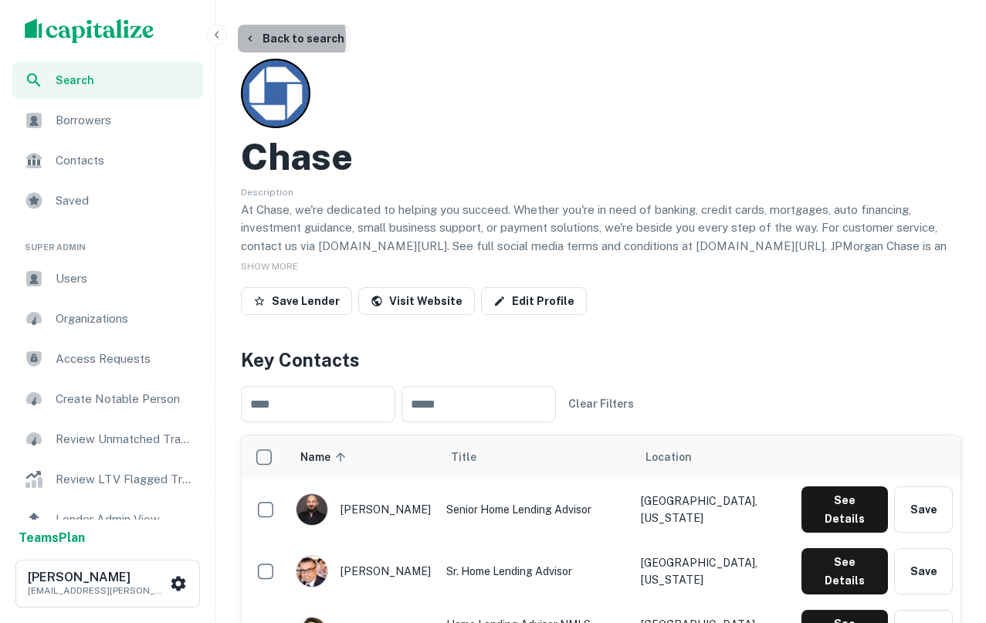
click at [250, 39] on icon "button" at bounding box center [250, 38] width 12 height 12
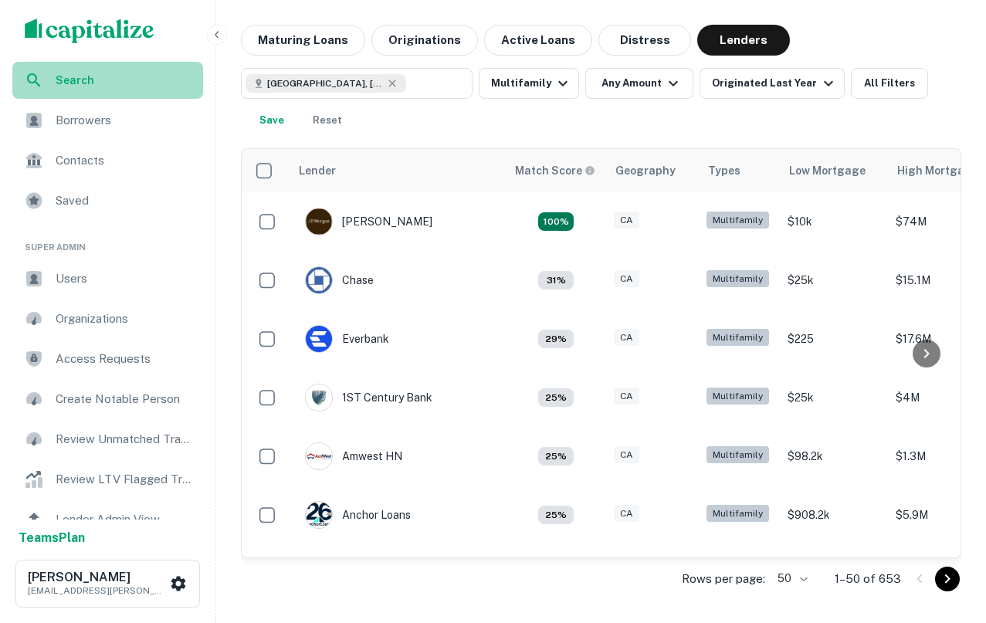
click at [139, 73] on span "Search" at bounding box center [125, 80] width 138 height 17
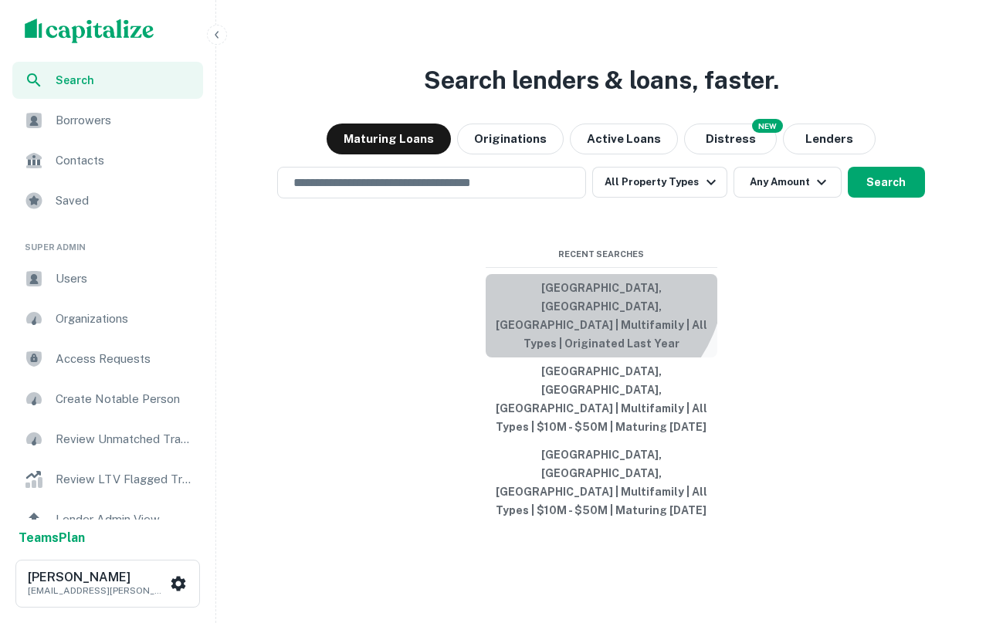
click at [587, 338] on button "[GEOGRAPHIC_DATA], [GEOGRAPHIC_DATA], [GEOGRAPHIC_DATA] | Multifamily | All Typ…" at bounding box center [602, 315] width 232 height 83
type input "**********"
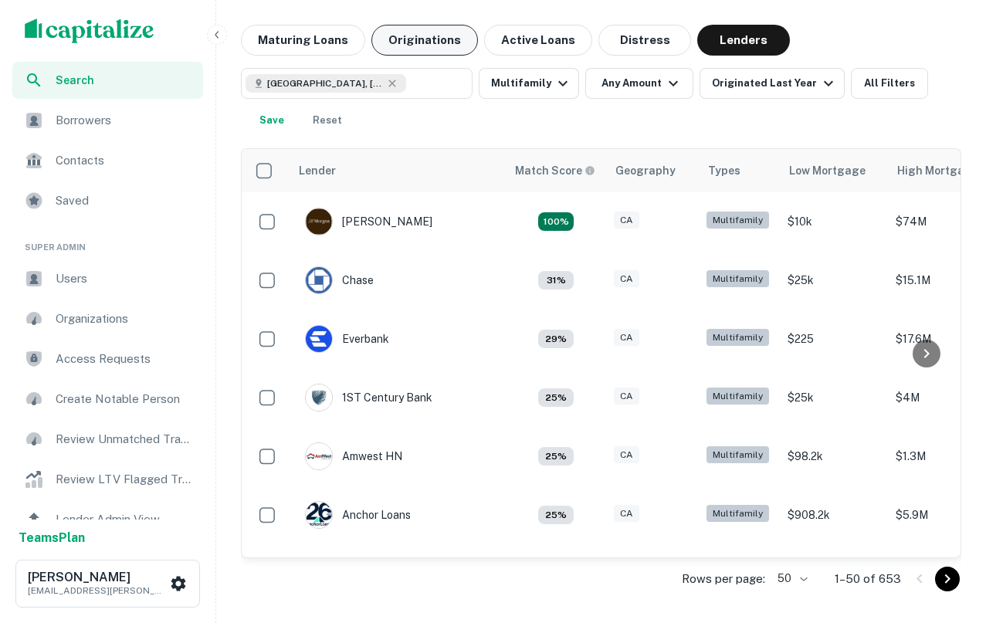
click at [411, 36] on button "Originations" at bounding box center [424, 40] width 107 height 31
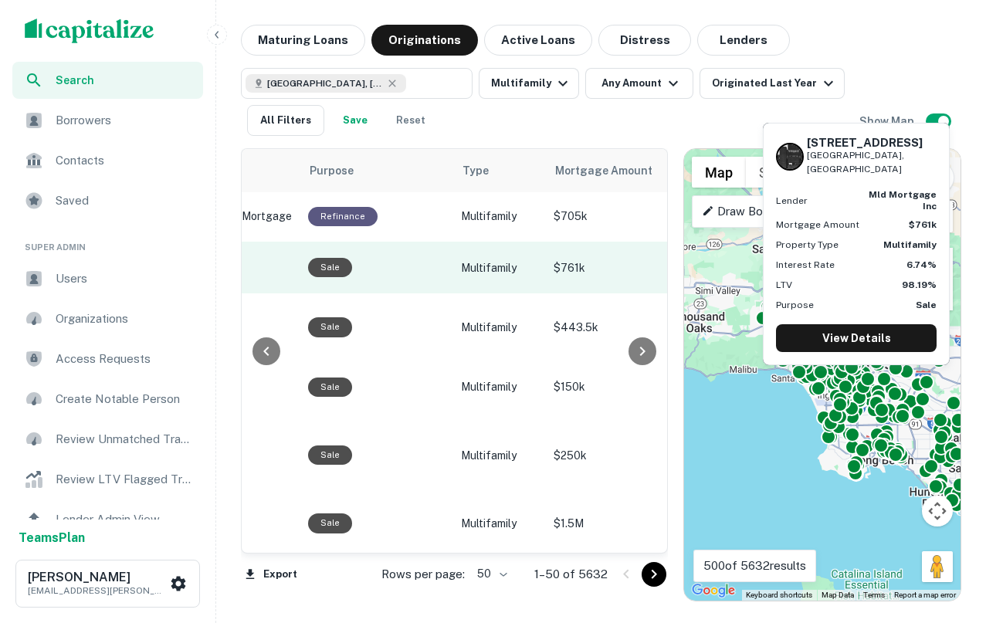
scroll to position [2, 448]
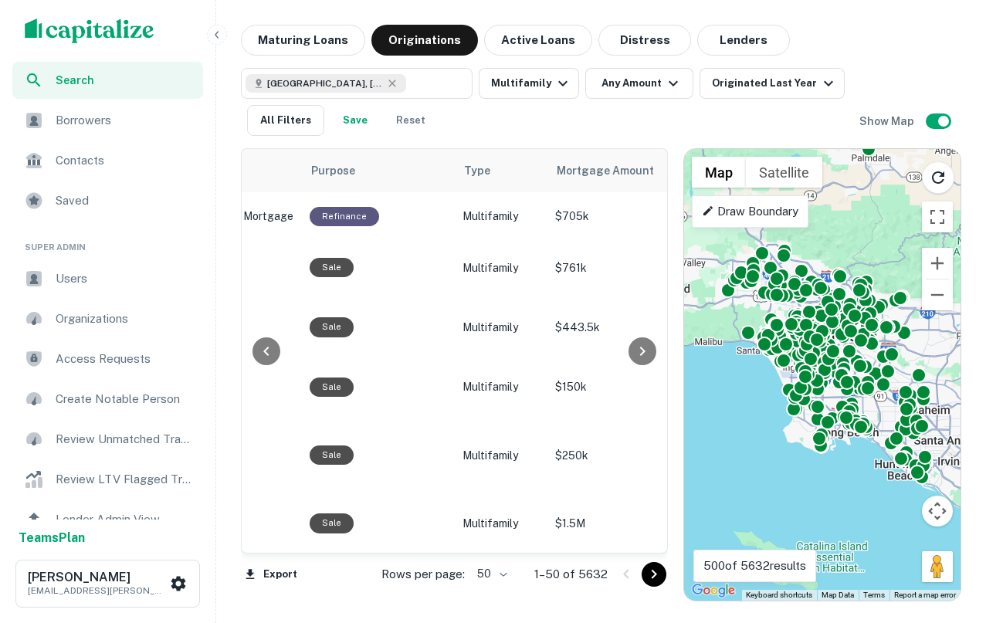
drag, startPoint x: 790, startPoint y: 376, endPoint x: 750, endPoint y: 344, distance: 50.5
click at [750, 344] on div "To navigate, press the arrow keys. To activate drag with keyboard, press Alt + …" at bounding box center [822, 375] width 276 height 452
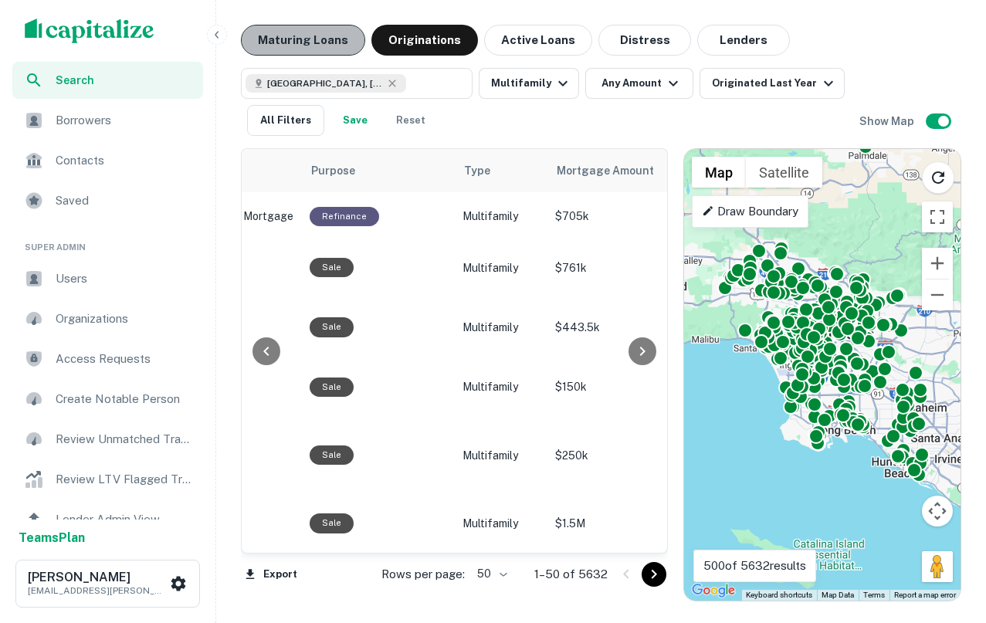
click at [316, 51] on button "Maturing Loans" at bounding box center [303, 40] width 124 height 31
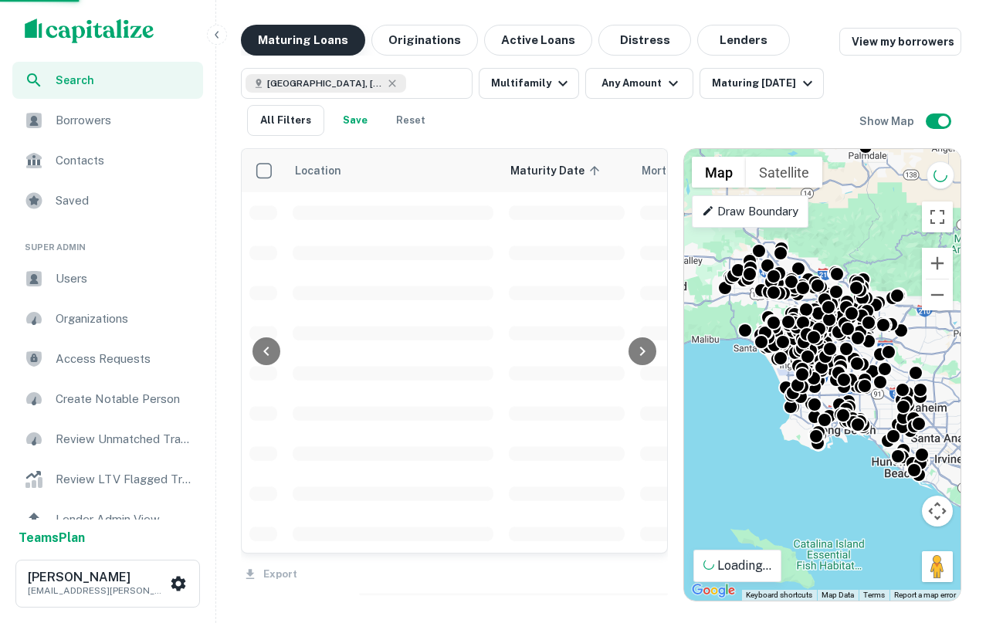
scroll to position [2, 0]
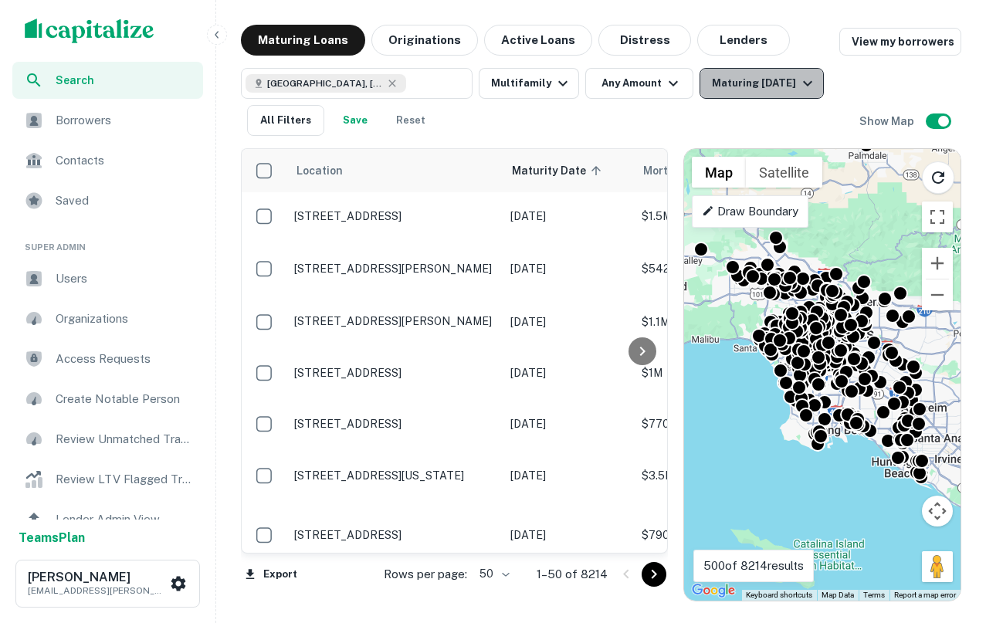
click at [771, 72] on button "Maturing In 1 Year" at bounding box center [762, 83] width 124 height 31
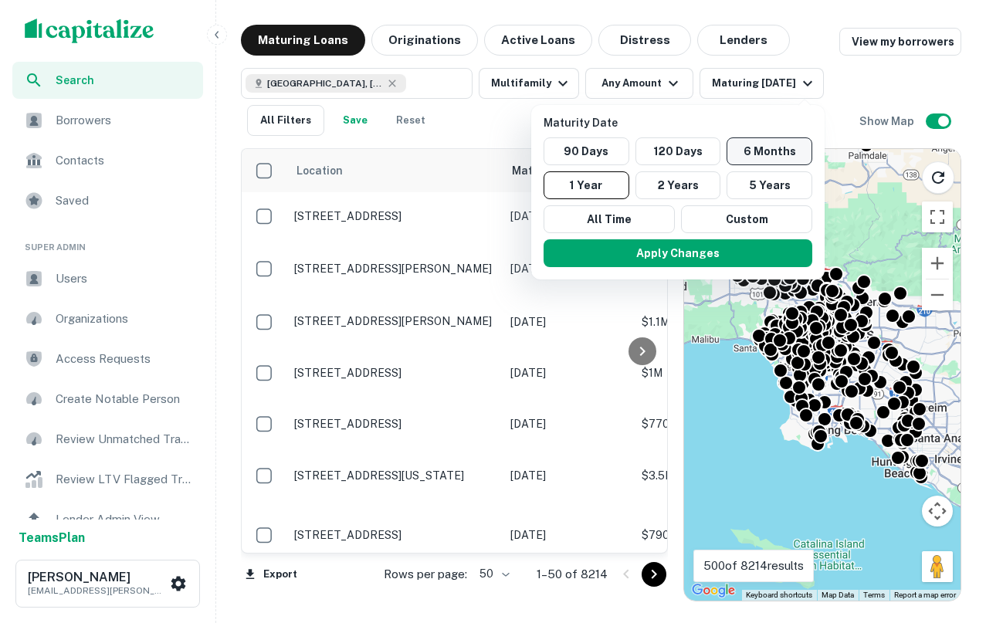
click at [768, 151] on button "6 Months" at bounding box center [770, 151] width 86 height 28
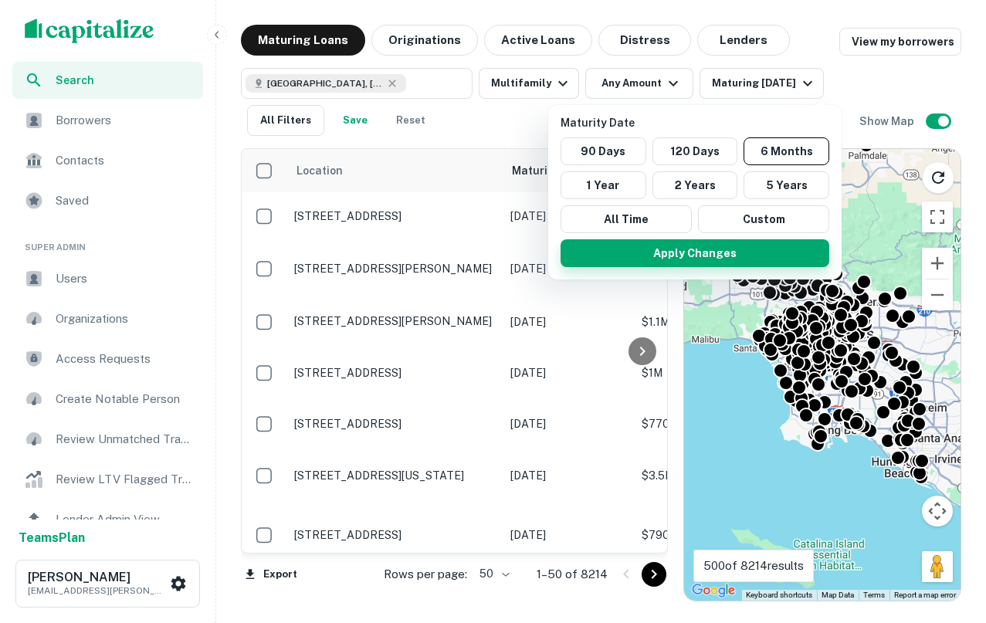
click at [710, 265] on button "Apply Changes" at bounding box center [695, 253] width 269 height 28
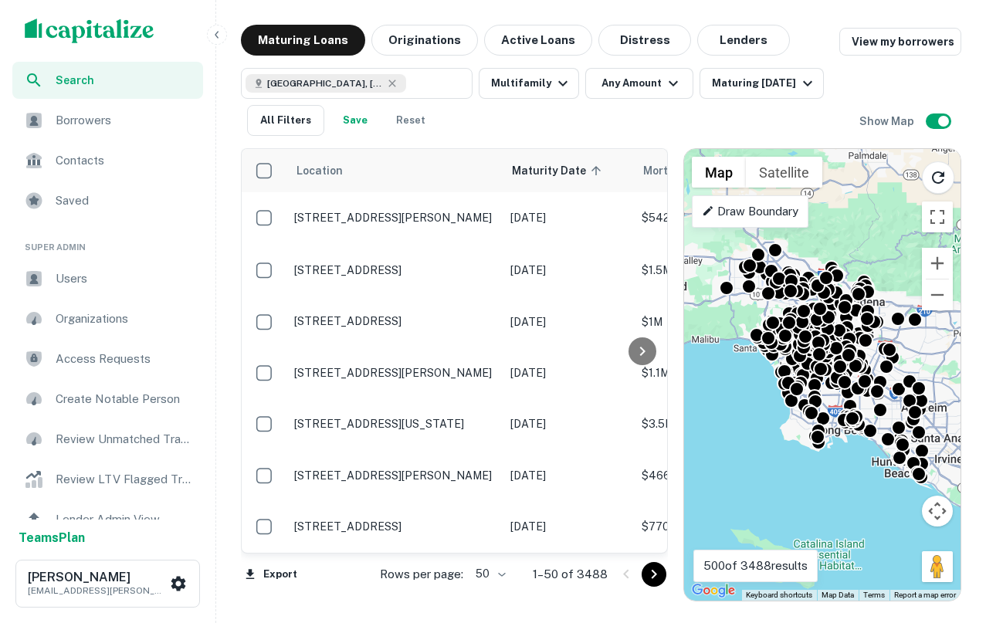
click at [349, 122] on button "Save" at bounding box center [354, 120] width 49 height 31
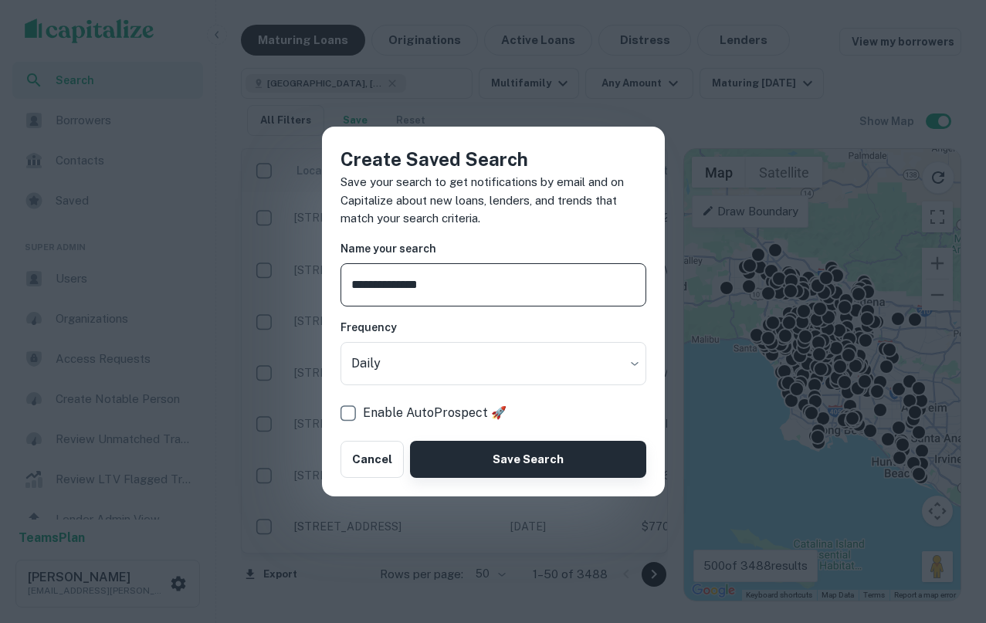
type input "**********"
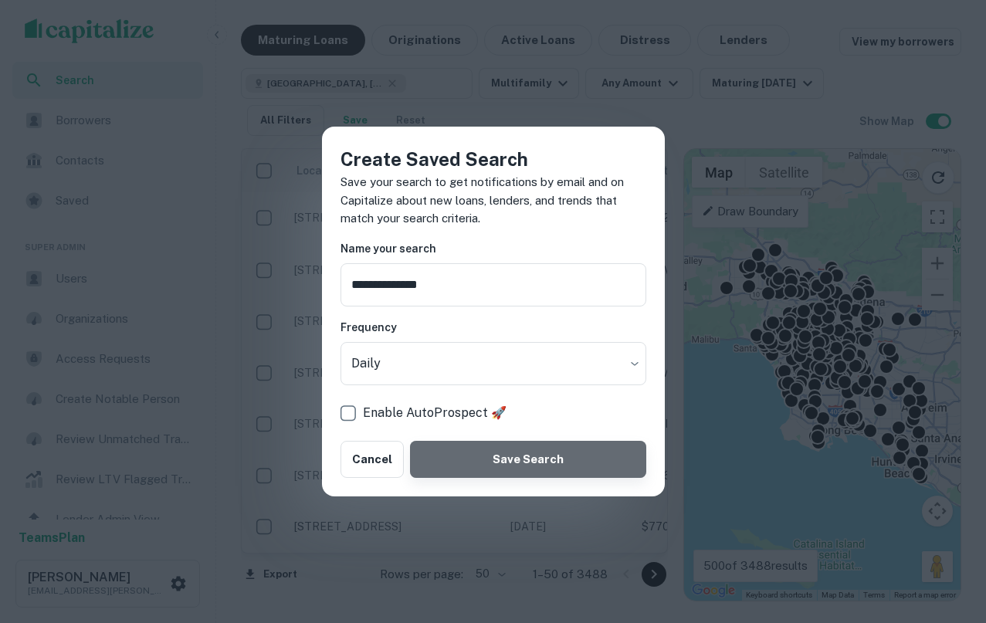
click at [508, 457] on button "Save Search" at bounding box center [527, 459] width 235 height 37
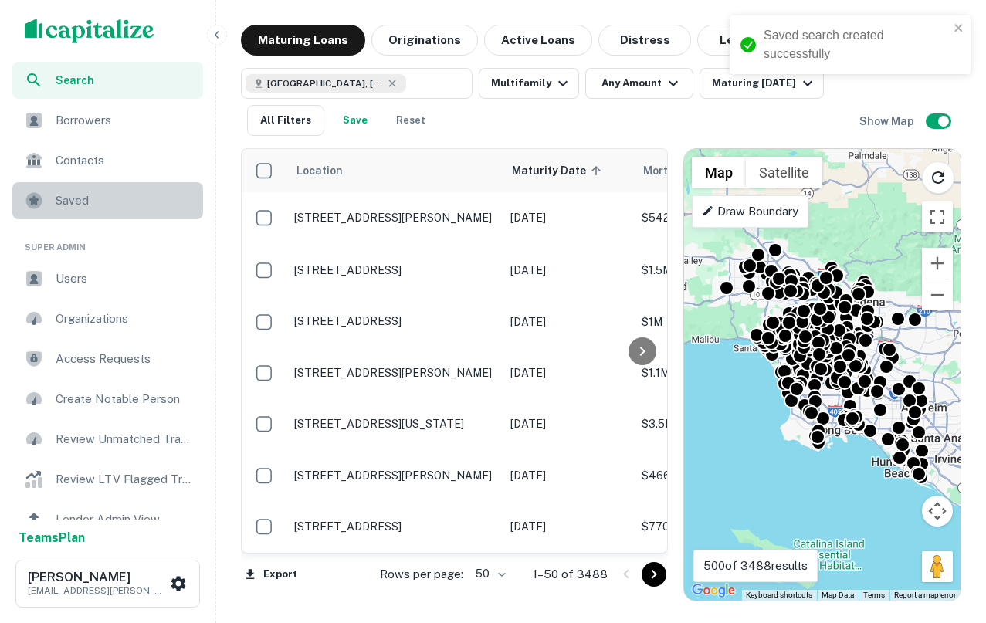
click at [63, 208] on span "Saved" at bounding box center [125, 200] width 138 height 19
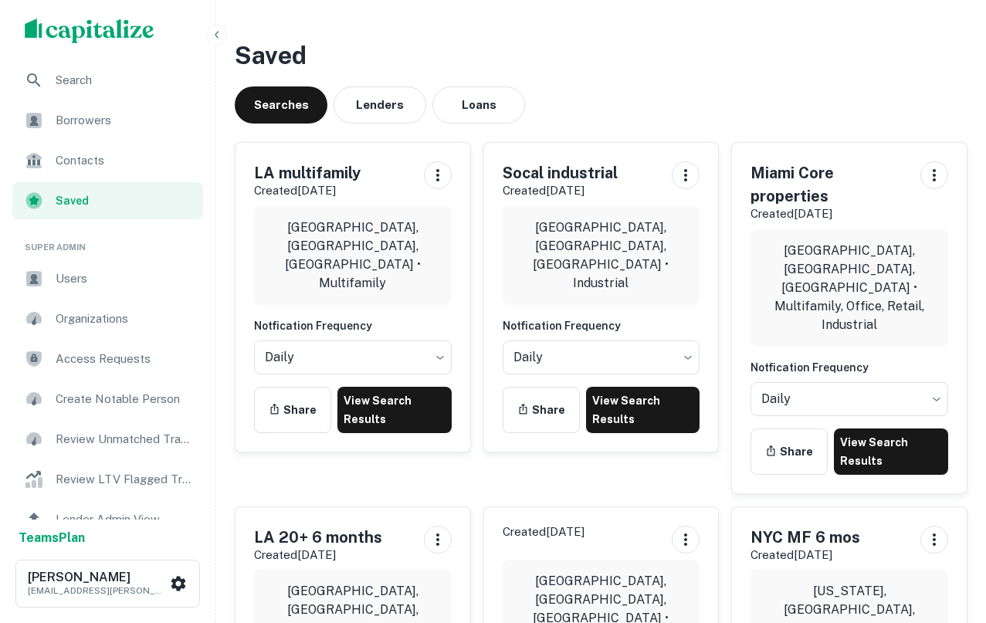
scroll to position [1, 0]
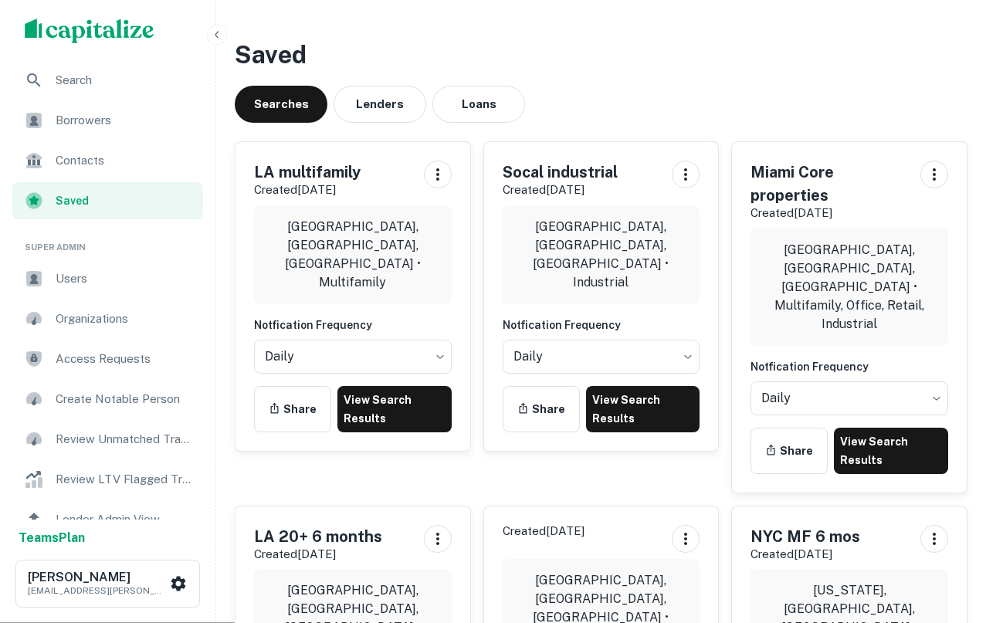
click at [212, 36] on icon "button" at bounding box center [217, 35] width 12 height 12
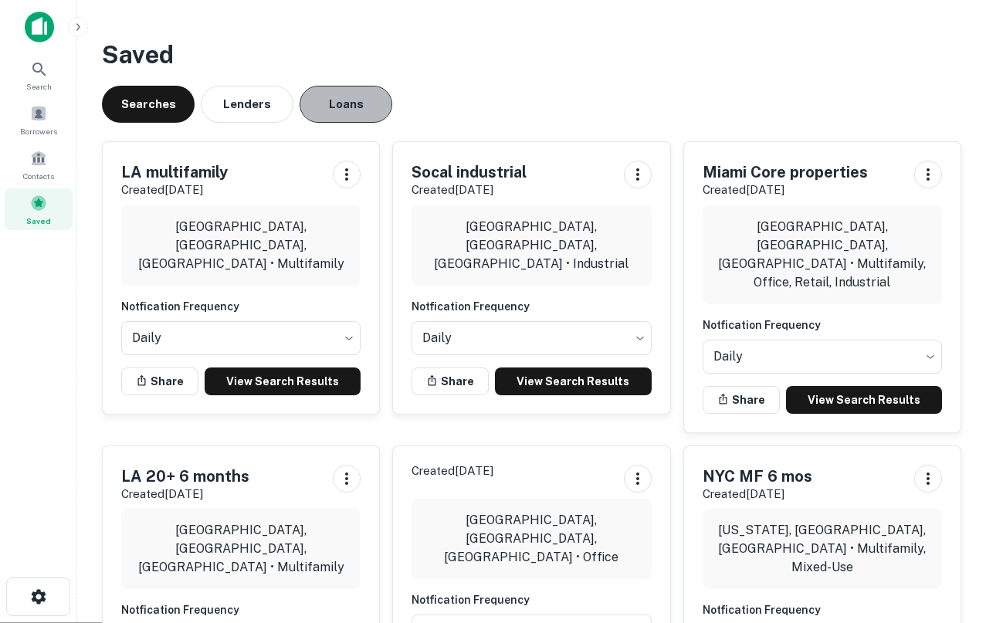
click at [324, 101] on button "Loans" at bounding box center [346, 104] width 93 height 37
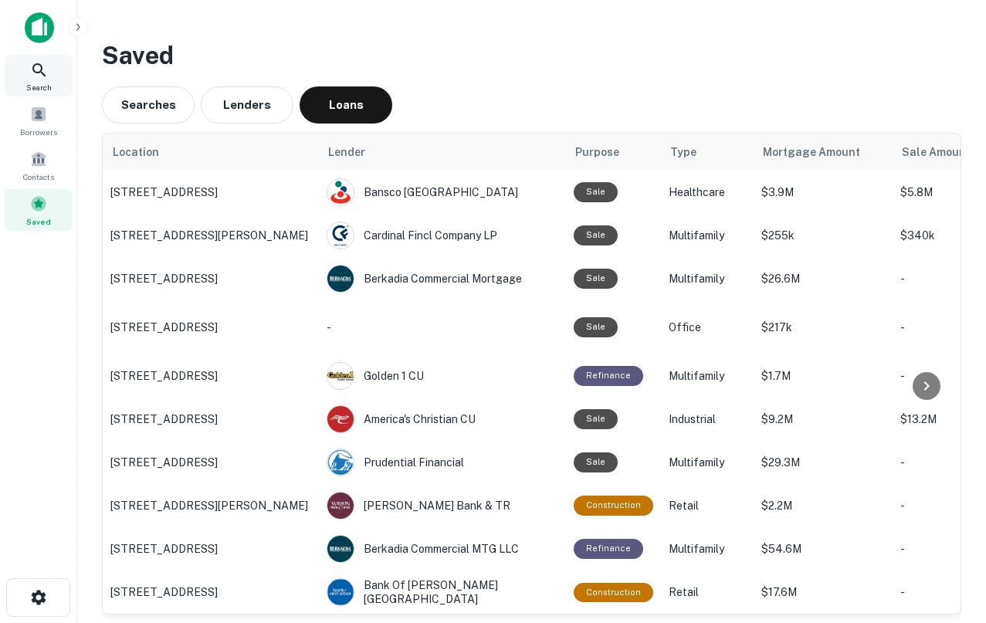
click at [25, 72] on div "Search" at bounding box center [39, 76] width 68 height 42
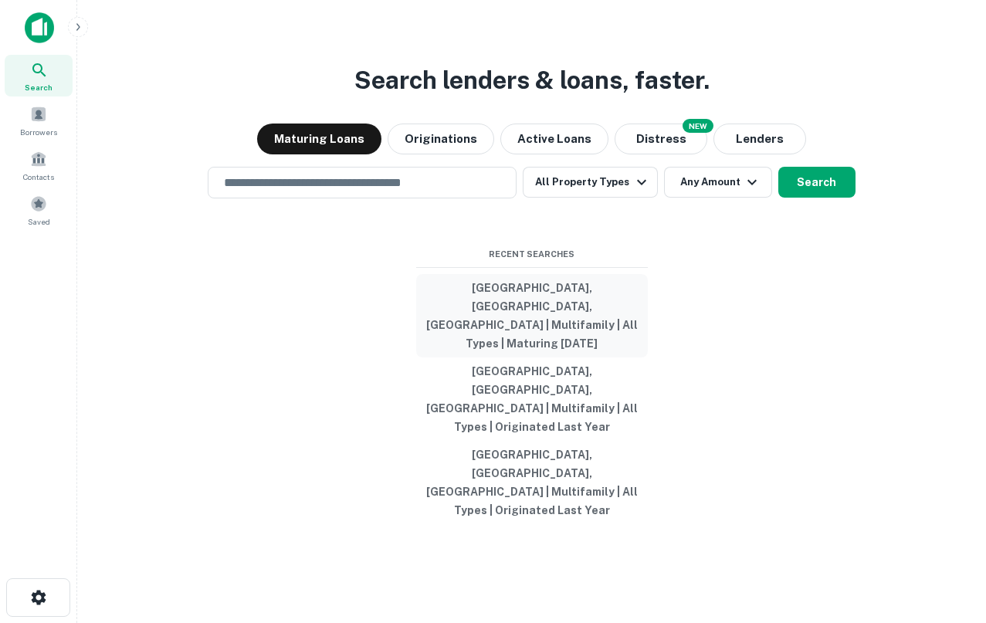
click at [552, 356] on button "[GEOGRAPHIC_DATA], [GEOGRAPHIC_DATA], [GEOGRAPHIC_DATA] | Multifamily | All Typ…" at bounding box center [532, 315] width 232 height 83
type input "**********"
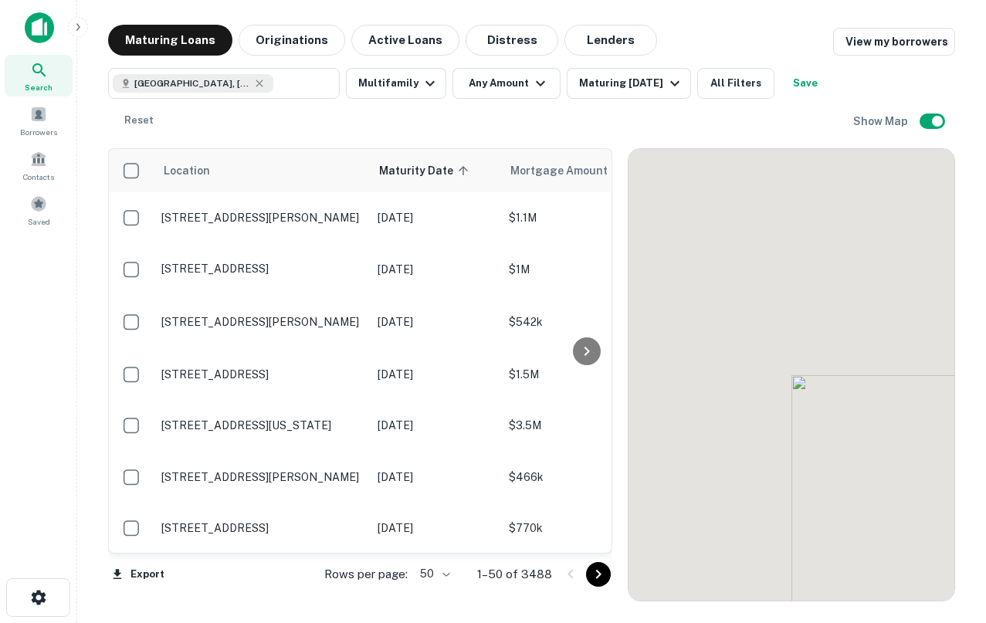
scroll to position [2, 0]
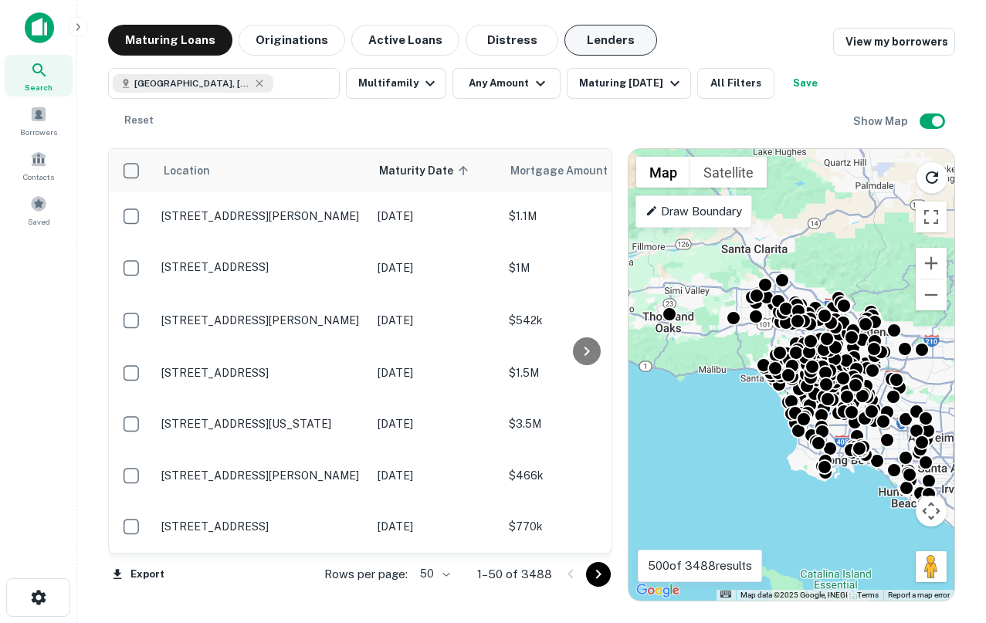
click at [581, 45] on button "Lenders" at bounding box center [610, 40] width 93 height 31
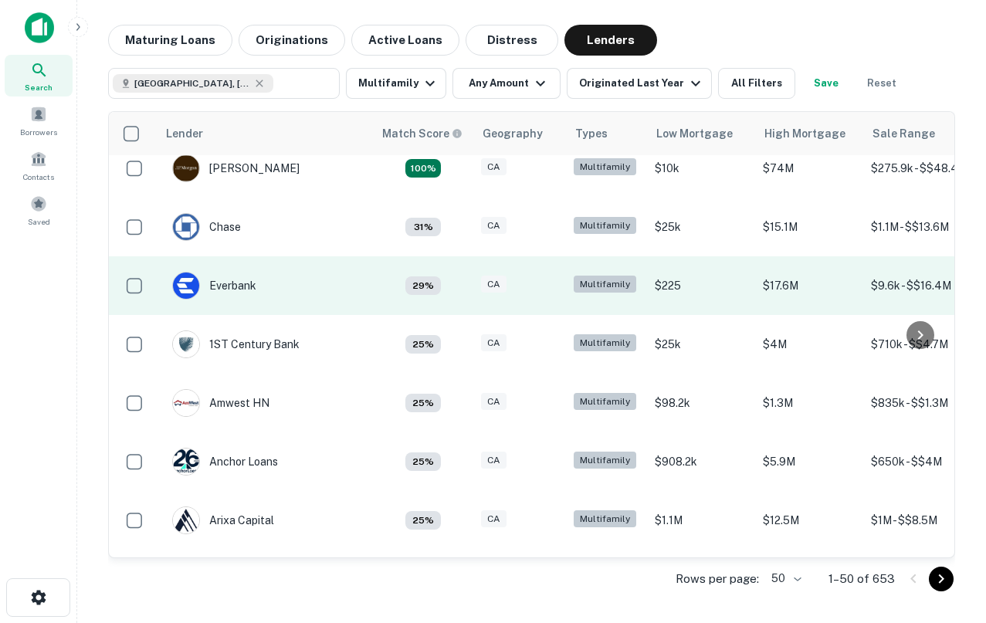
scroll to position [19, 0]
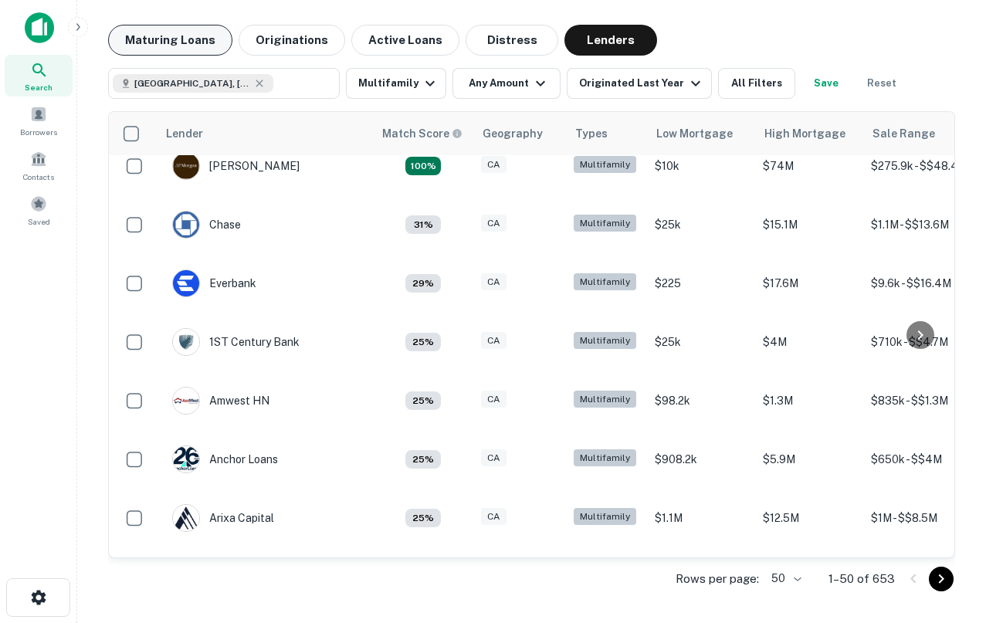
click at [188, 43] on button "Maturing Loans" at bounding box center [170, 40] width 124 height 31
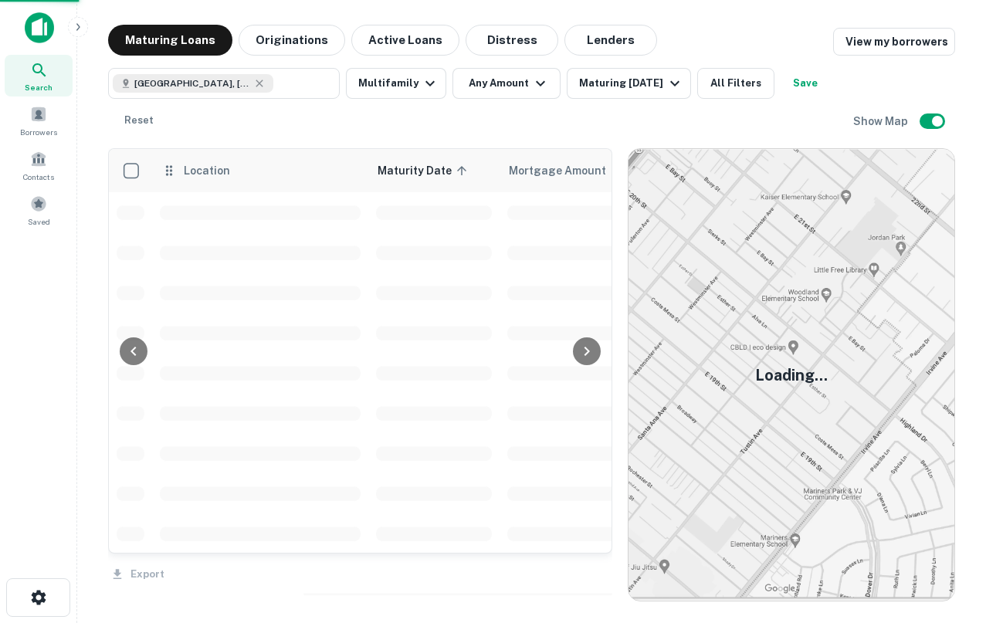
scroll to position [2, 0]
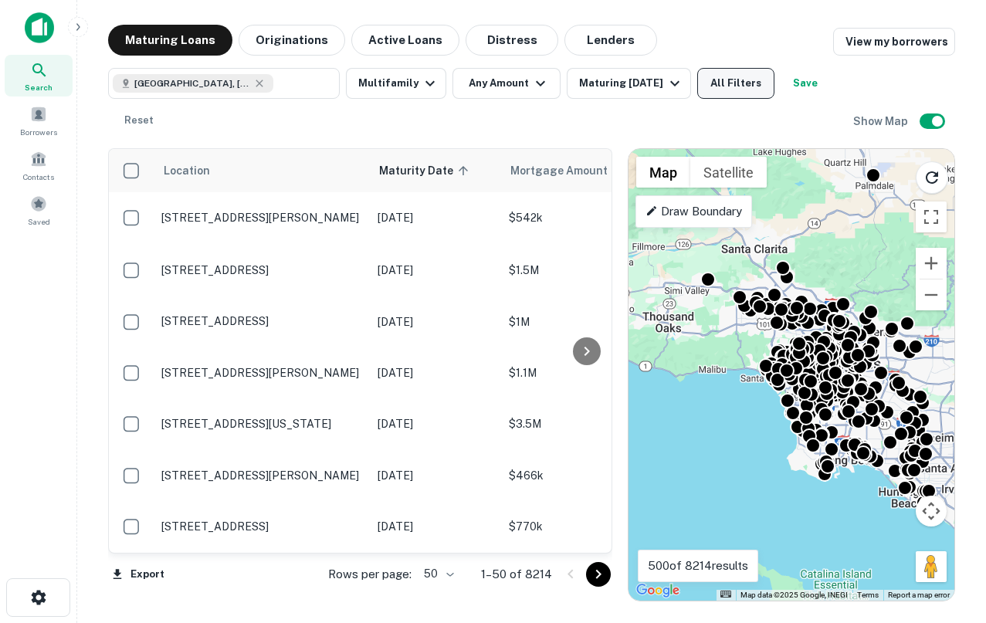
click at [720, 85] on button "All Filters" at bounding box center [735, 83] width 77 height 31
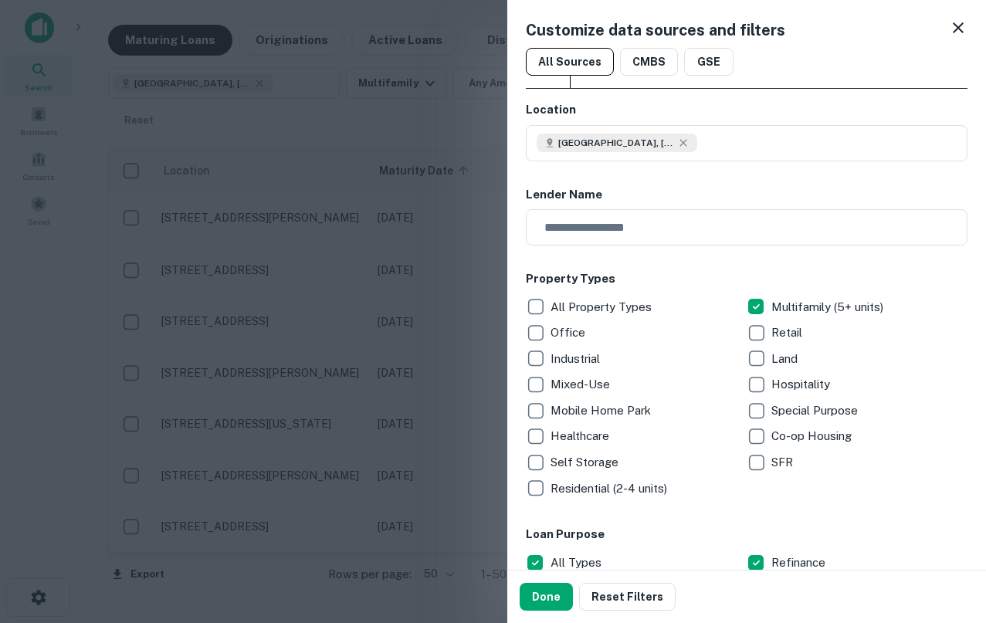
scroll to position [115, 0]
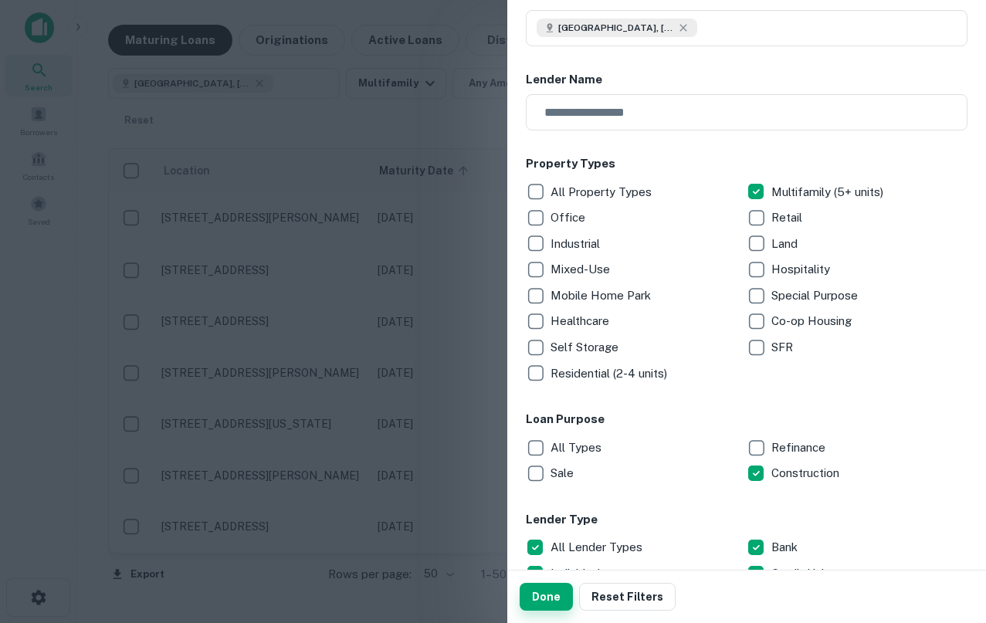
click at [559, 601] on button "Done" at bounding box center [546, 597] width 53 height 28
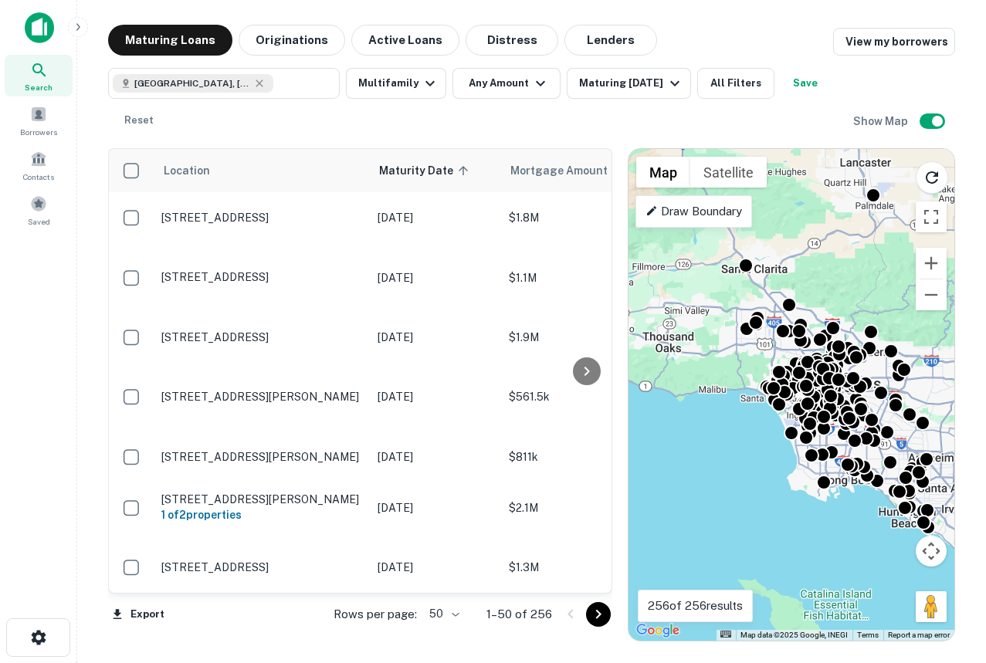
click at [34, 41] on img at bounding box center [39, 27] width 29 height 31
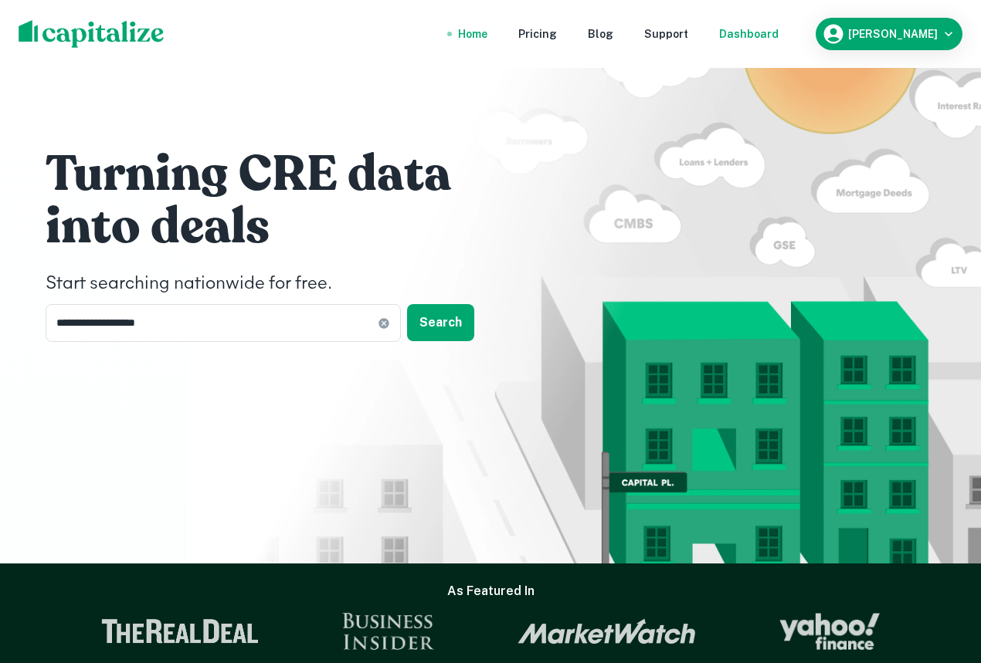
click at [775, 39] on div "Dashboard" at bounding box center [748, 33] width 59 height 17
